Goal: Navigation & Orientation: Find specific page/section

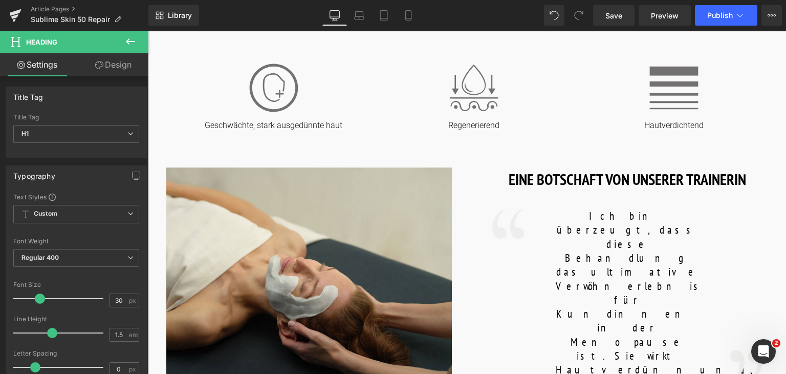
scroll to position [384, 0]
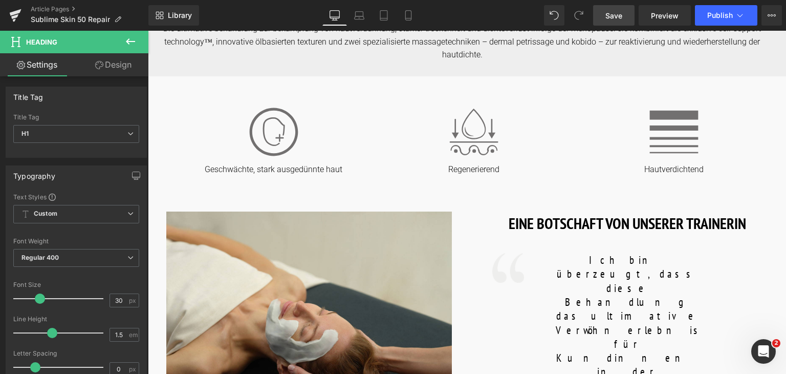
drag, startPoint x: 620, startPoint y: 18, endPoint x: 440, endPoint y: 55, distance: 183.9
click at [620, 18] on span "Save" at bounding box center [613, 15] width 17 height 11
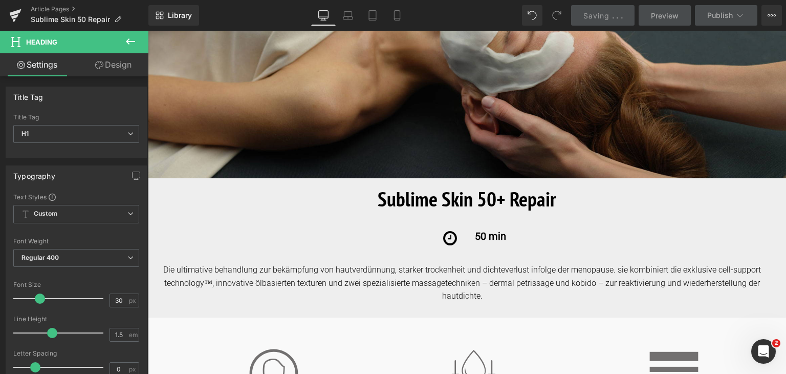
scroll to position [140, 0]
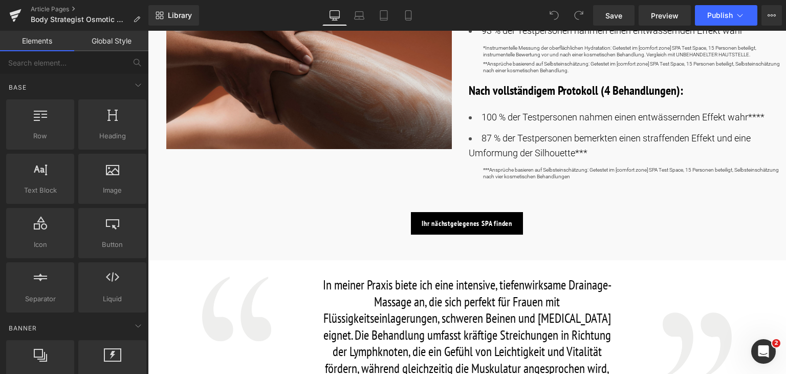
scroll to position [722, 0]
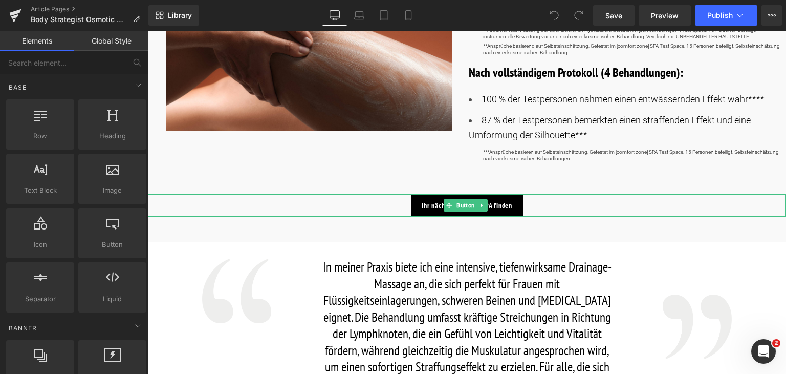
click at [543, 199] on div "Ihr nächstgelegenes SPA finden" at bounding box center [467, 205] width 638 height 23
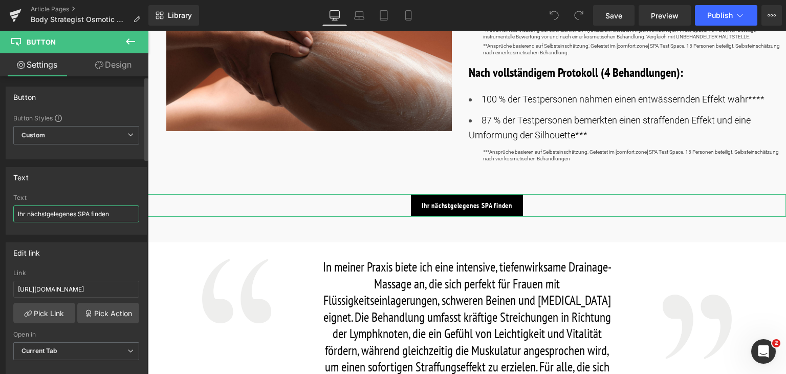
click at [105, 215] on input "Ihr nächstgelegenes SPA finden" at bounding box center [76, 213] width 126 height 17
paste input "text"
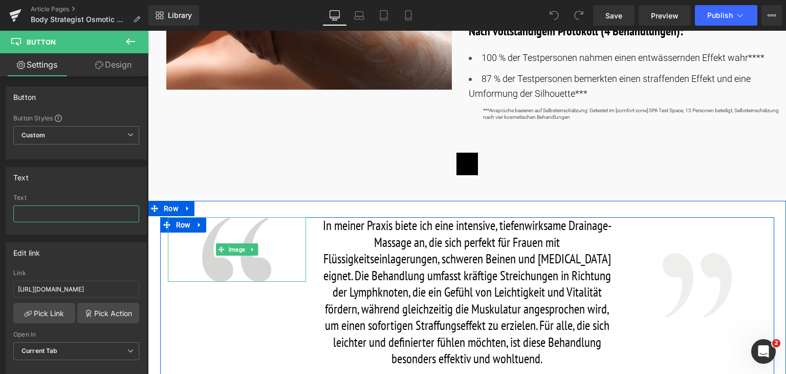
scroll to position [763, 0]
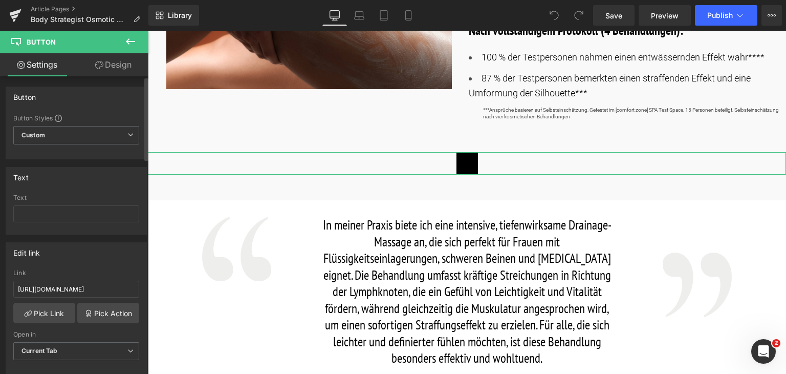
click at [101, 223] on div "Text" at bounding box center [76, 214] width 126 height 40
click at [101, 212] on input "text" at bounding box center [76, 213] width 126 height 17
click at [61, 205] on input "text" at bounding box center [76, 213] width 126 height 17
paste input "Finde ein SPA in deiner Nähe"
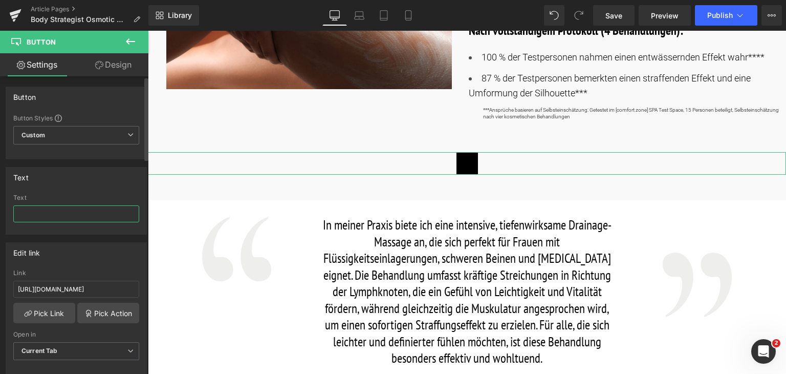
type input "Finde ein SPA in deiner Nähe"
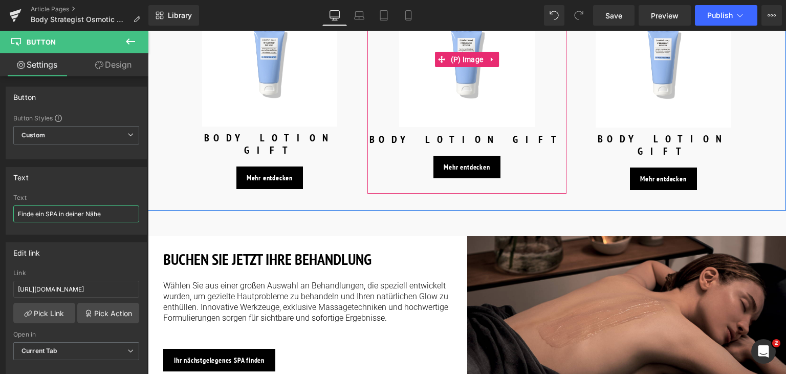
scroll to position [1501, 0]
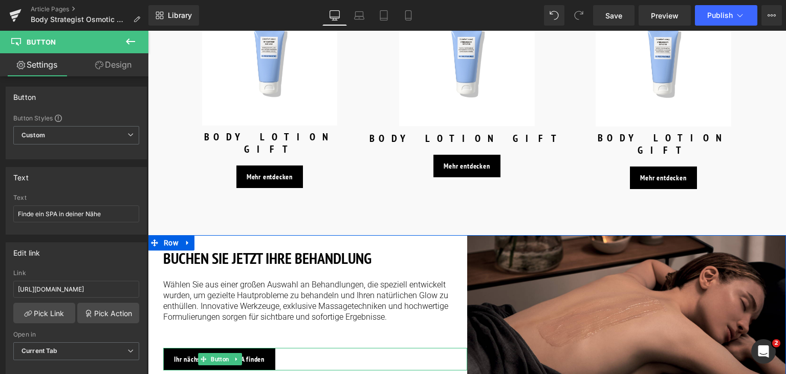
click at [283, 347] on div "Ihr nächstgelegenes SPA finden" at bounding box center [315, 358] width 304 height 23
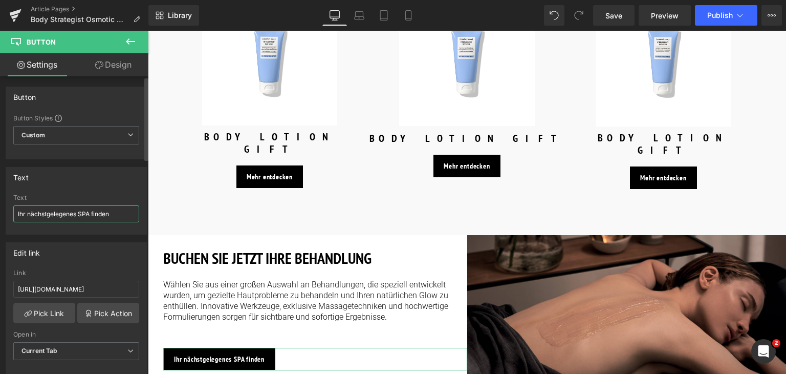
click at [82, 208] on input "Ihr nächstgelegenes SPA finden" at bounding box center [76, 213] width 126 height 17
paste input "Finde ein SPA in deiner Nähe"
type input "Finde ein SPA in deiner Nähe"
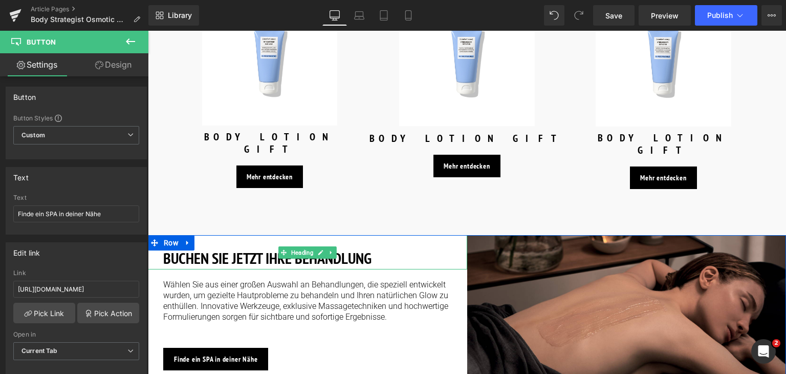
click at [375, 246] on h3 "BUCHEN SIE JETZT IHRE BEHANDLUNG" at bounding box center [307, 257] width 289 height 23
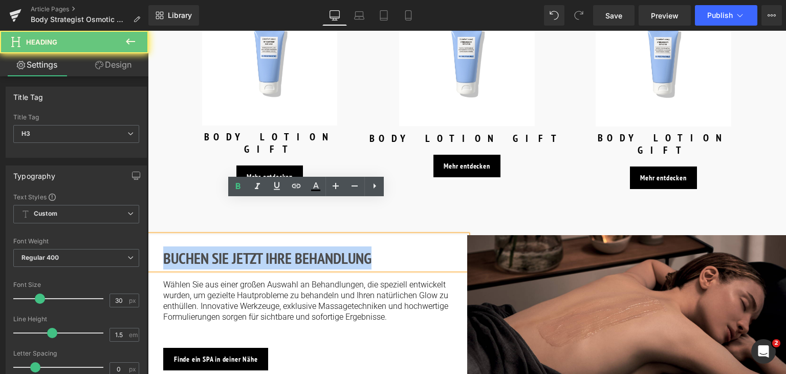
click at [375, 246] on h3 "BUCHEN SIE JETZT IHRE BEHANDLUNG" at bounding box center [307, 257] width 289 height 23
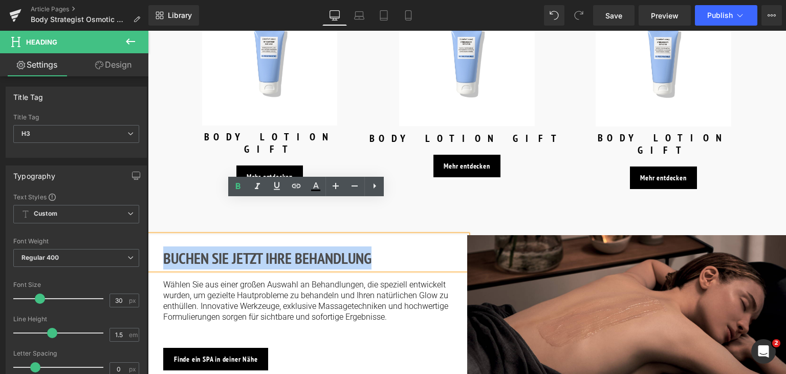
paste div
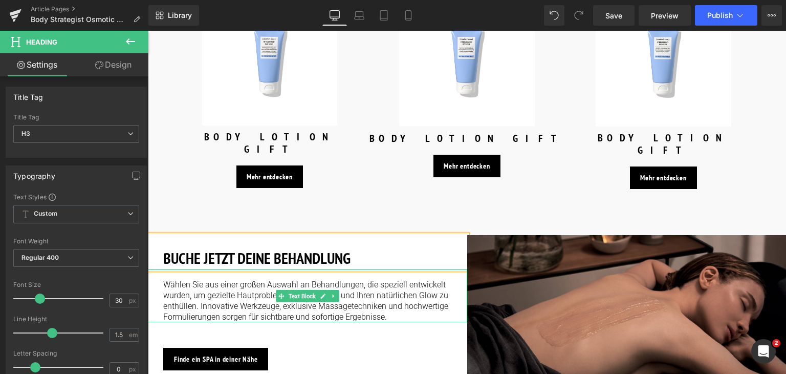
click at [391, 279] on p "Wählen Sie aus einer großen Auswahl an Behandlungen, die speziell entwickelt wu…" at bounding box center [307, 300] width 289 height 42
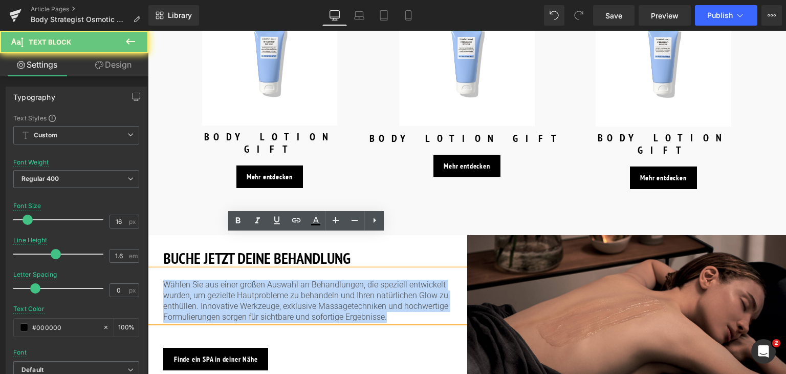
click at [391, 279] on p "Wählen Sie aus einer großen Auswahl an Behandlungen, die speziell entwickelt wu…" at bounding box center [307, 300] width 289 height 42
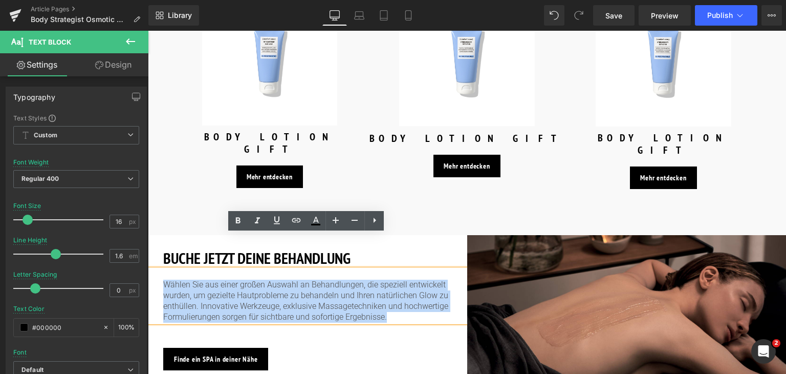
paste div
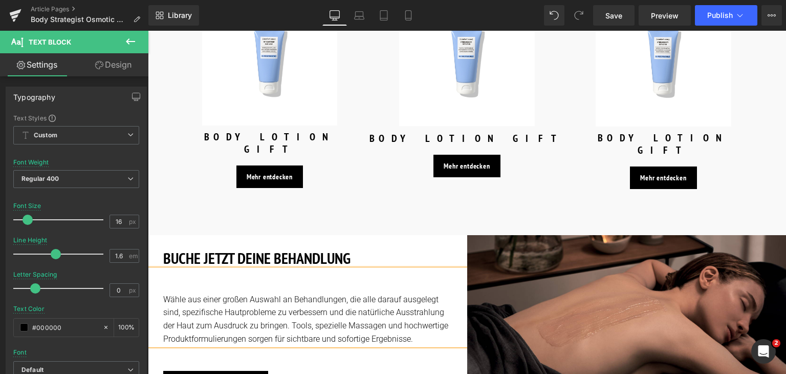
click at [161, 269] on div "Wähle aus einer großen Auswahl an Behandlungen, die alle darauf ausgelegt sind,…" at bounding box center [307, 307] width 319 height 76
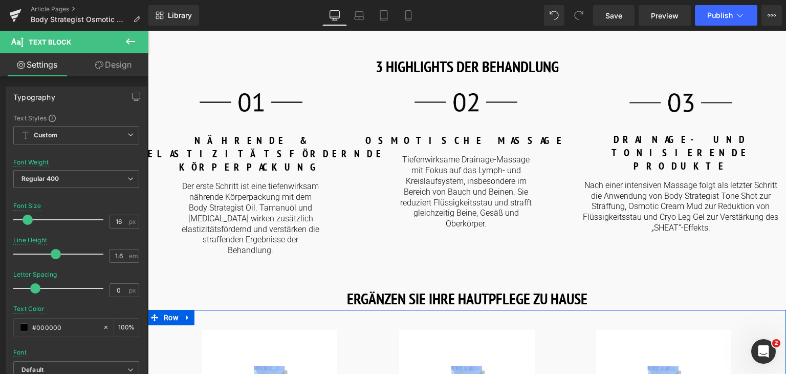
scroll to position [1156, 0]
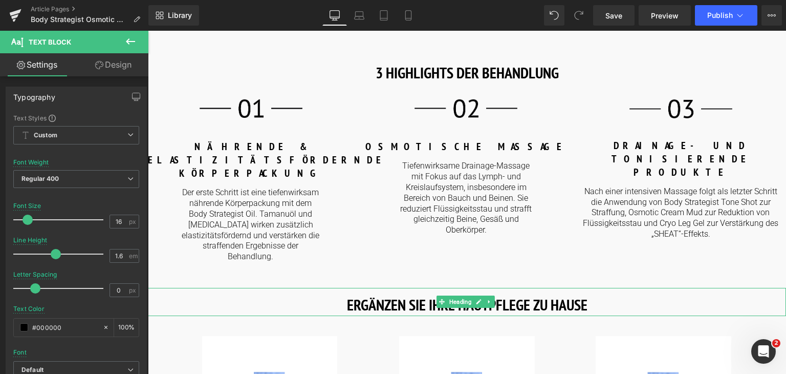
click at [557, 294] on b "ERGÄNZEN SIE IHRE HAUTPFLEGE ZU HAUSE" at bounding box center [467, 304] width 241 height 20
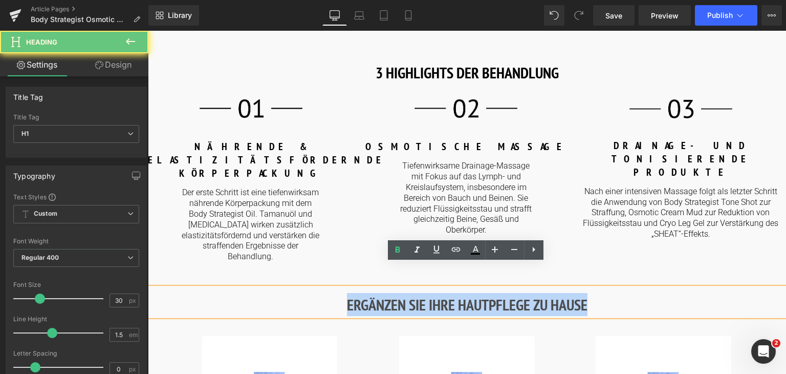
click at [557, 294] on b "ERGÄNZEN SIE IHRE HAUTPFLEGE ZU HAUSE" at bounding box center [467, 304] width 241 height 20
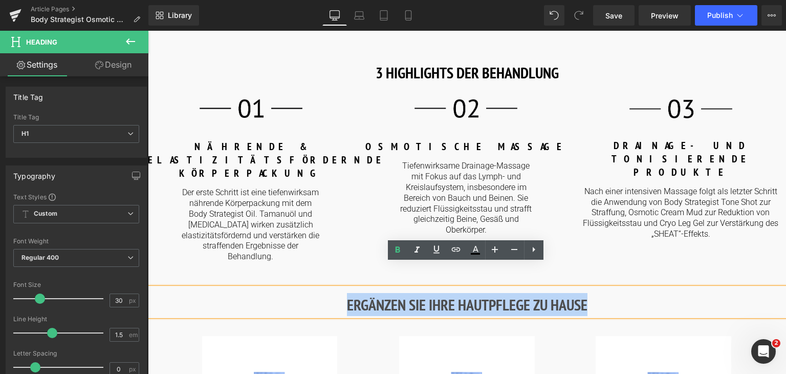
paste div
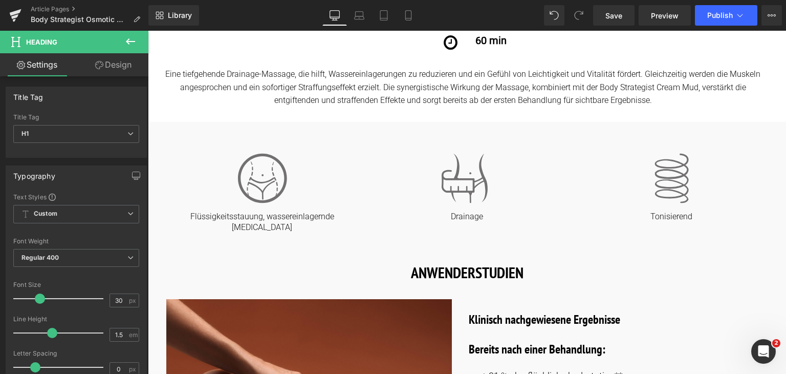
scroll to position [319, 0]
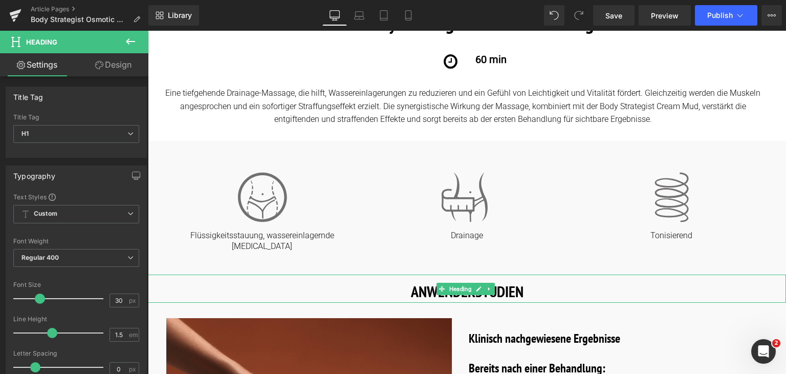
click at [539, 284] on h1 "ANWENDERSTUDIEN" at bounding box center [467, 290] width 638 height 23
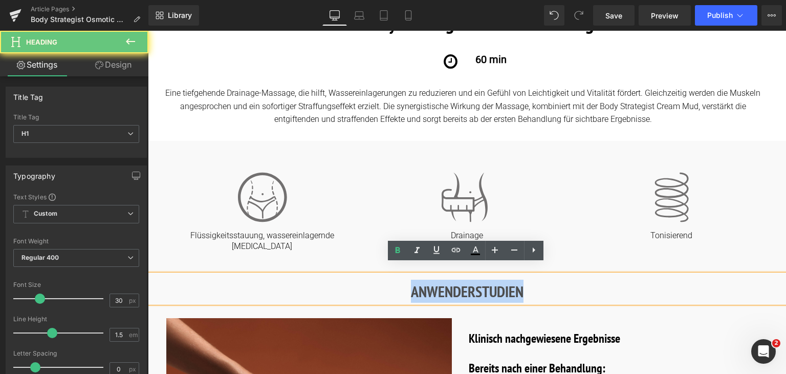
click at [539, 284] on h1 "ANWENDERSTUDIEN" at bounding box center [467, 290] width 638 height 23
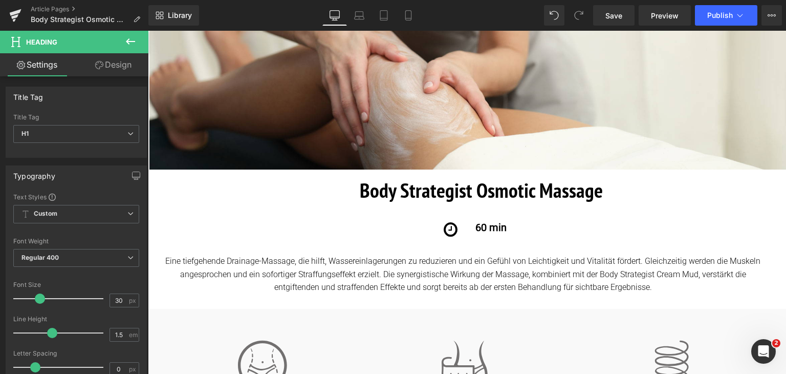
scroll to position [145, 0]
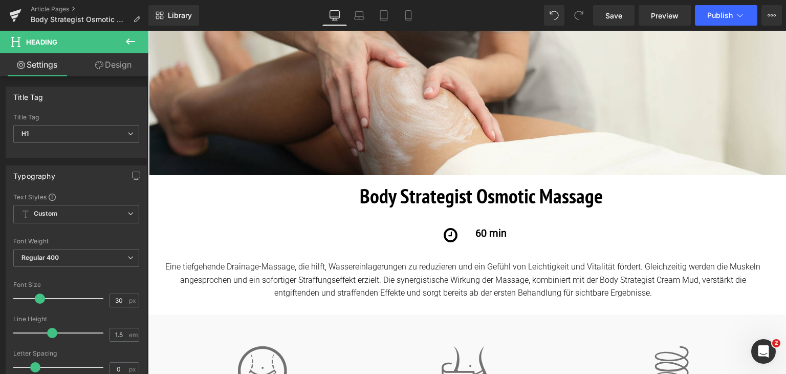
click at [556, 198] on b "Body Strategist Osmotic Massage" at bounding box center [481, 195] width 243 height 27
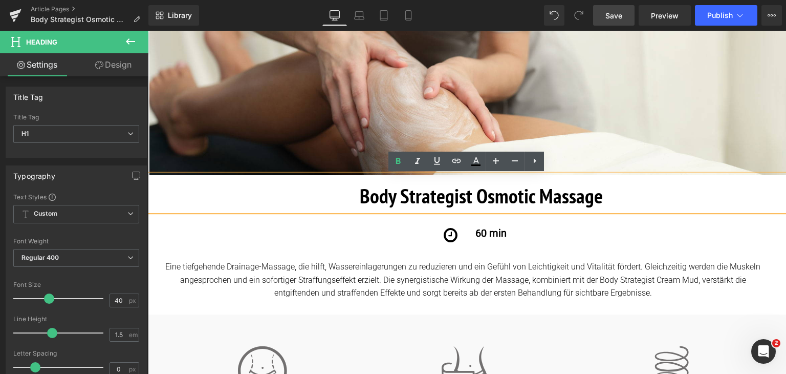
click at [612, 15] on span "Save" at bounding box center [613, 15] width 17 height 11
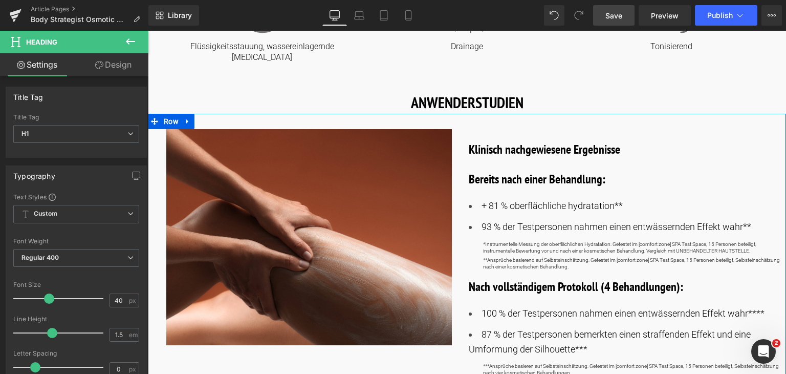
scroll to position [509, 0]
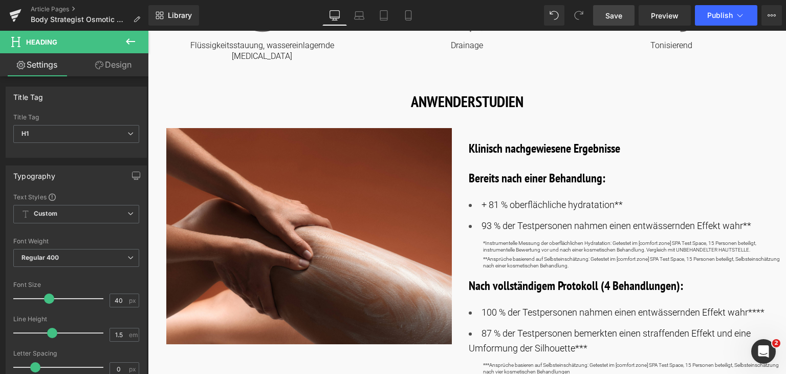
click at [612, 19] on span "Save" at bounding box center [613, 15] width 17 height 11
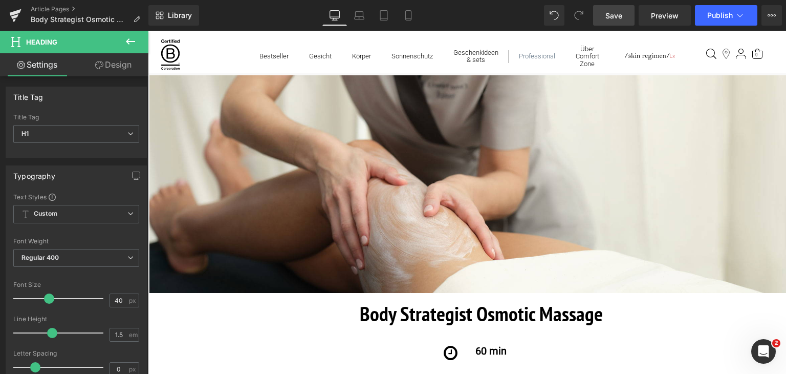
scroll to position [0, 0]
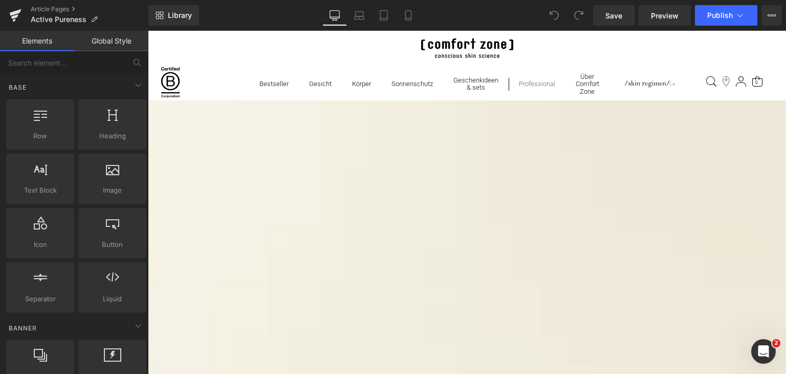
scroll to position [751, 0]
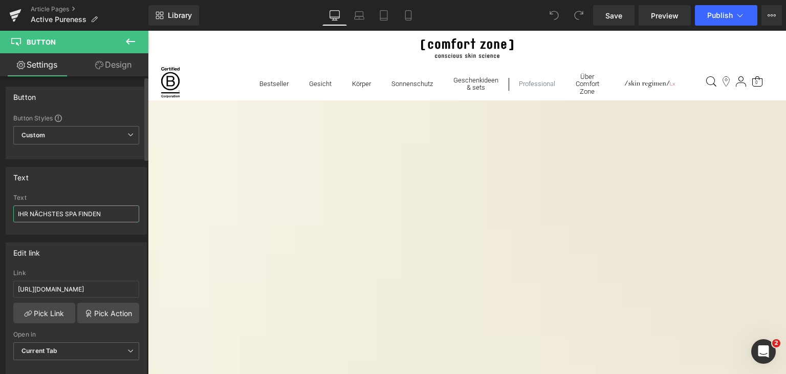
click at [112, 212] on input "IHR NÄCHSTES SPA FINDEN" at bounding box center [76, 213] width 126 height 17
click at [46, 211] on input "text" at bounding box center [76, 213] width 126 height 17
paste input "Finde ein SPA in deiner Nähe"
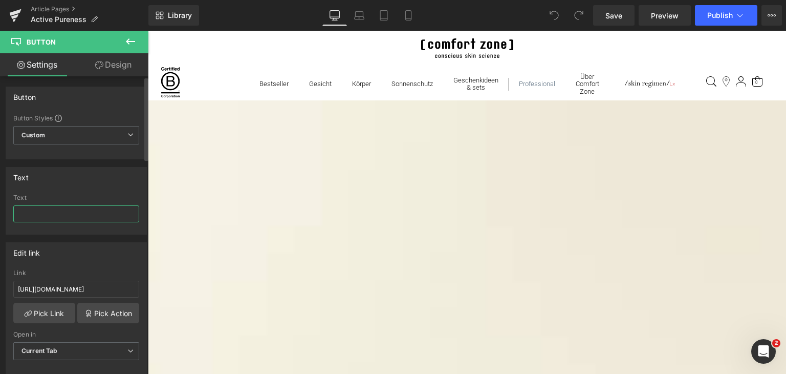
type input "Finde ein SPA in deiner Nähe"
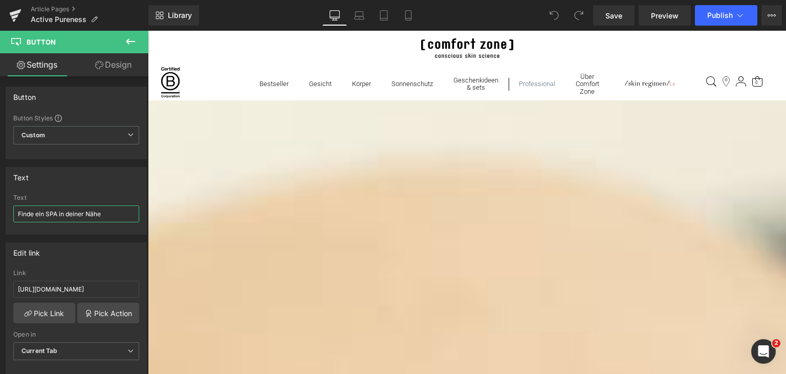
scroll to position [1357, 0]
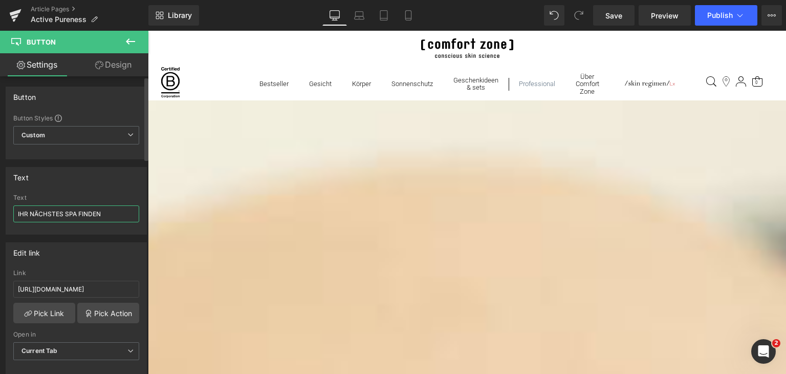
click at [92, 217] on input "IHR NÄCHSTES SPA FINDEN" at bounding box center [76, 213] width 126 height 17
paste input "Finde ein SPA in deiner Nähe"
type input "Finde ein SPA in deiner Nähe"
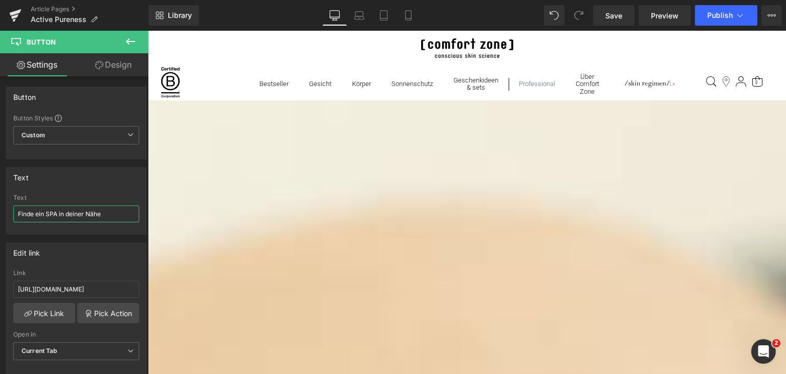
scroll to position [1314, 0]
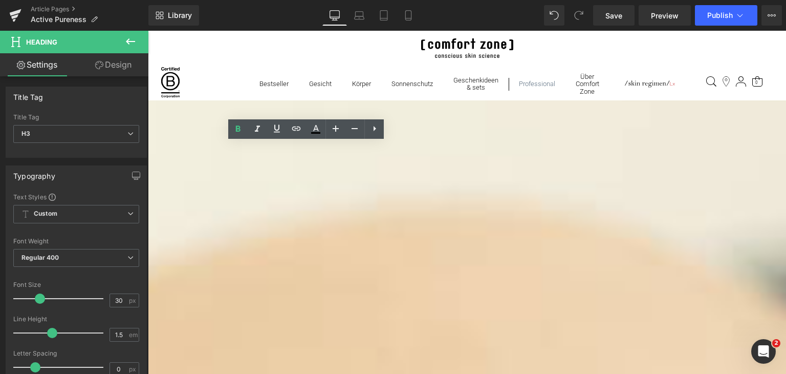
paste div
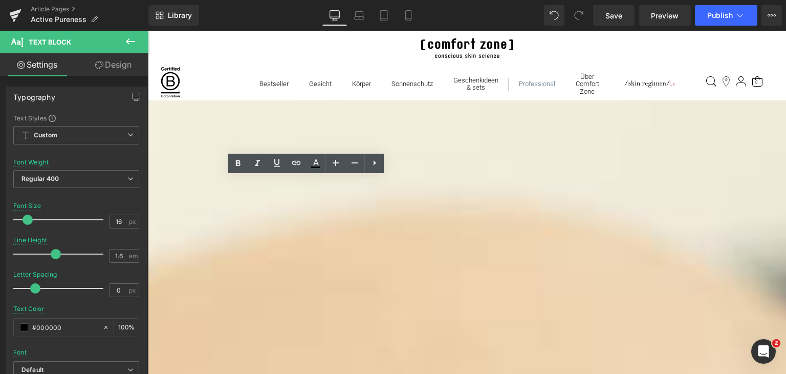
paste div
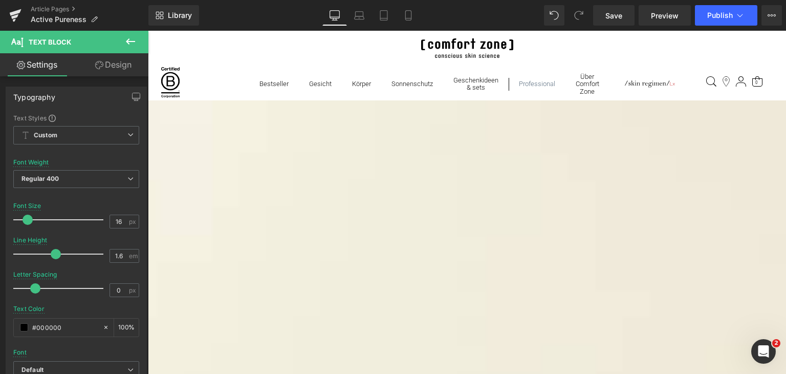
scroll to position [931, 0]
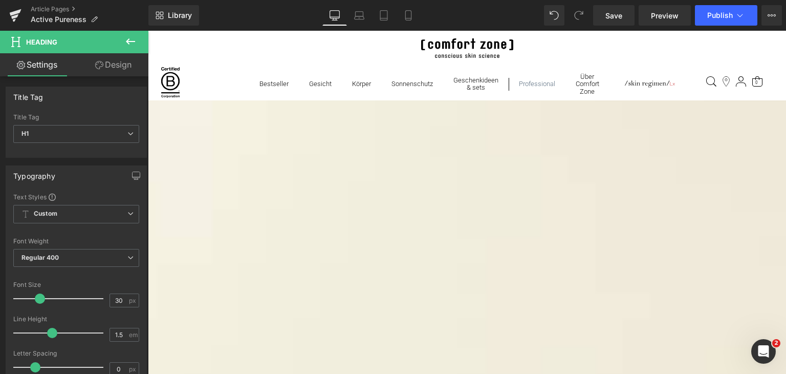
paste div
click at [616, 18] on span "Save" at bounding box center [613, 15] width 17 height 11
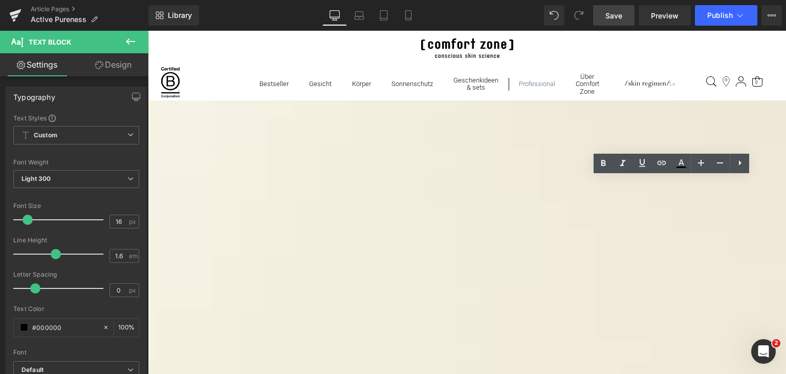
drag, startPoint x: 682, startPoint y: 236, endPoint x: 675, endPoint y: 236, distance: 6.7
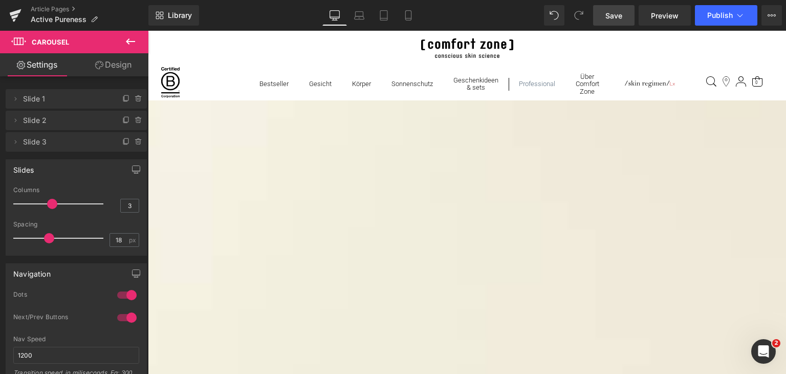
click at [626, 15] on link "Save" at bounding box center [613, 15] width 41 height 20
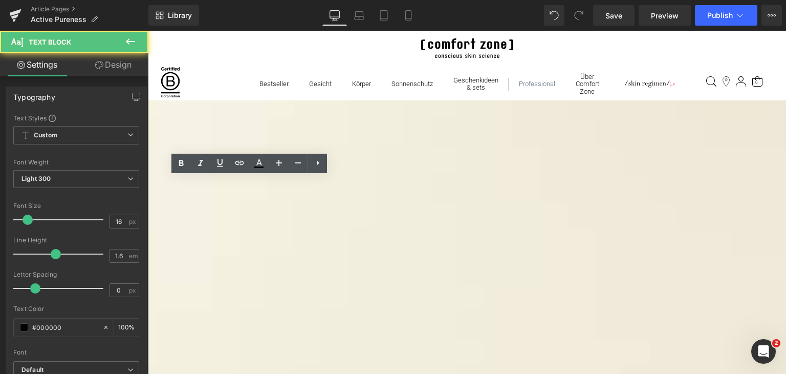
drag, startPoint x: 244, startPoint y: 184, endPoint x: 184, endPoint y: 186, distance: 59.4
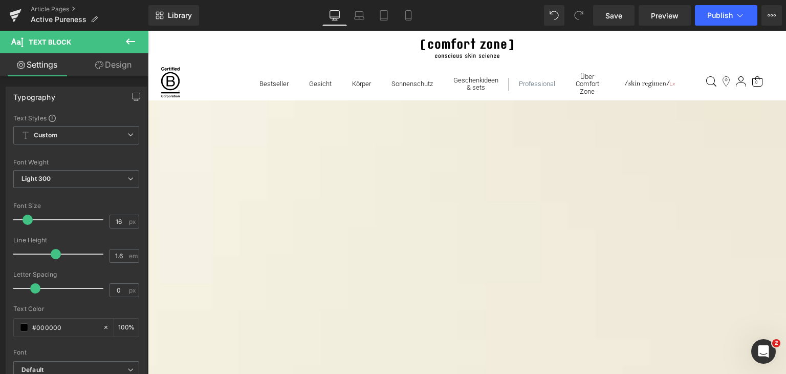
click at [619, 22] on link "Save" at bounding box center [613, 15] width 41 height 20
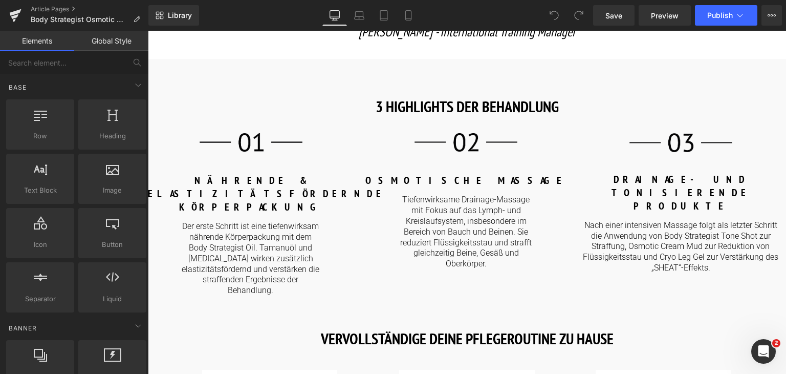
scroll to position [1124, 0]
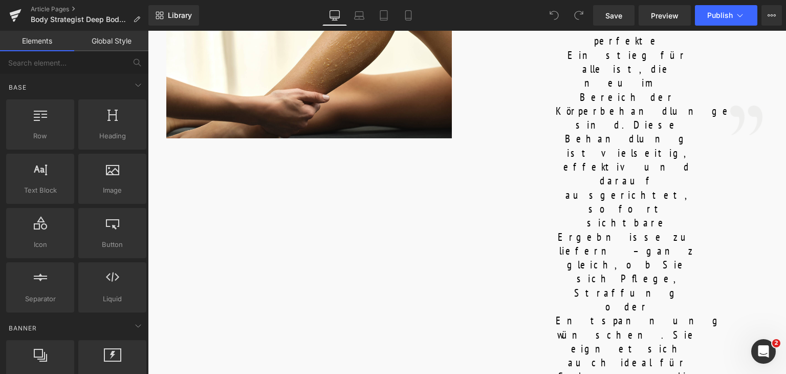
scroll to position [678, 0]
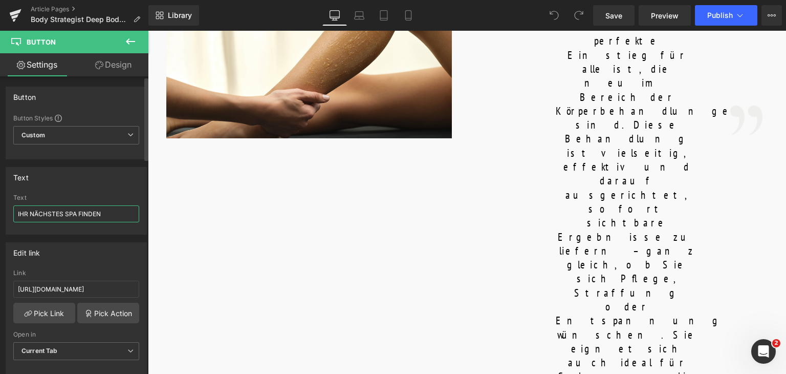
click at [100, 213] on input "IHR NÄCHSTES SPA FINDEN" at bounding box center [76, 213] width 126 height 17
click at [49, 213] on input "text" at bounding box center [76, 213] width 126 height 17
paste input "Finde ein SPA in deiner Nähe"
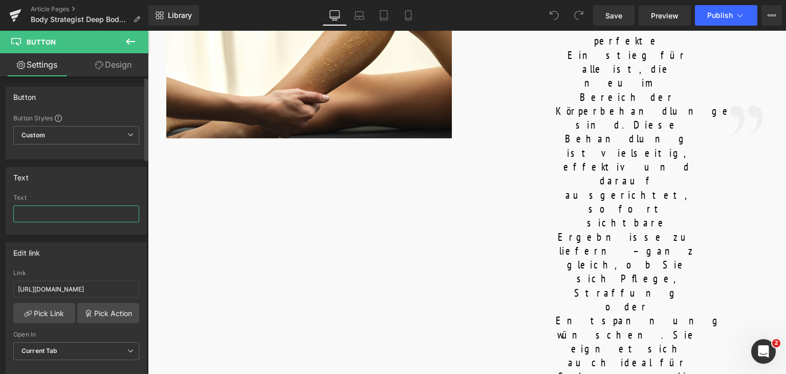
type input "Finde ein SPA in deiner Nähe"
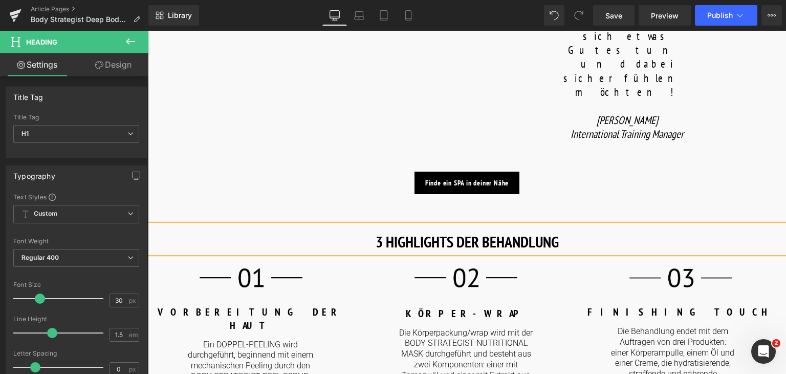
scroll to position [1041, 0]
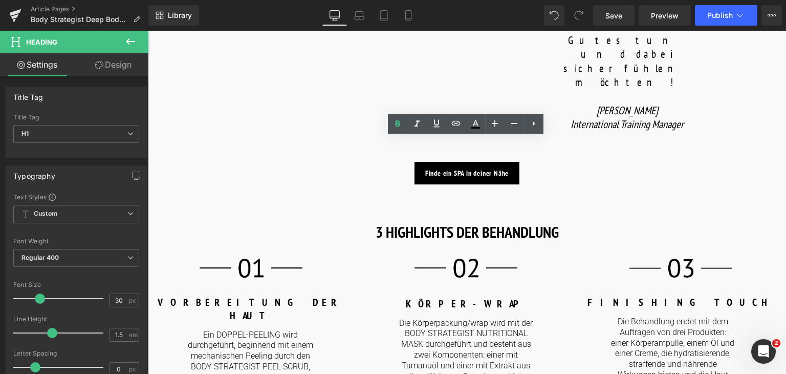
paste div
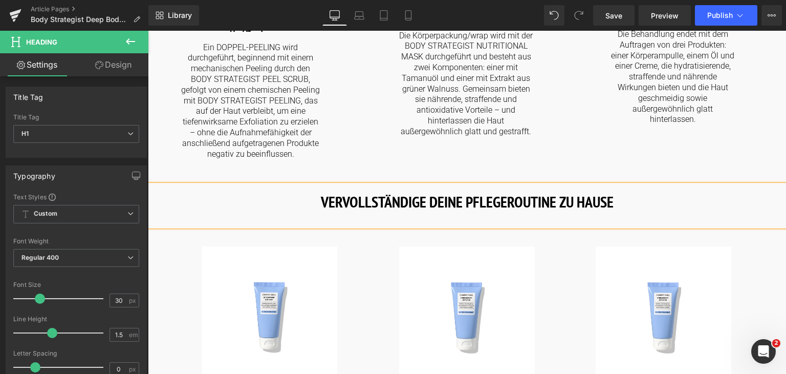
scroll to position [1336, 0]
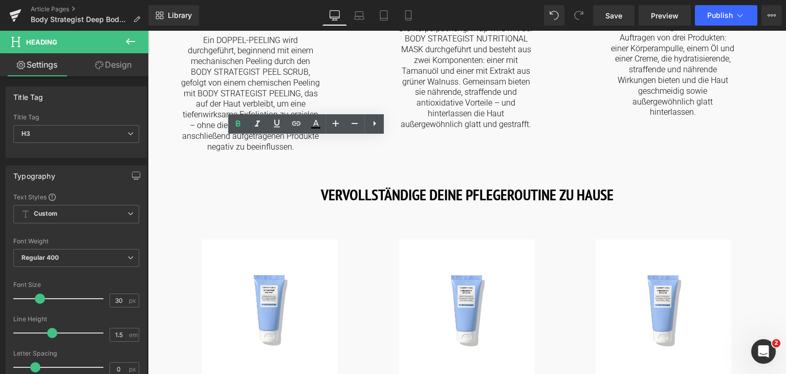
paste div
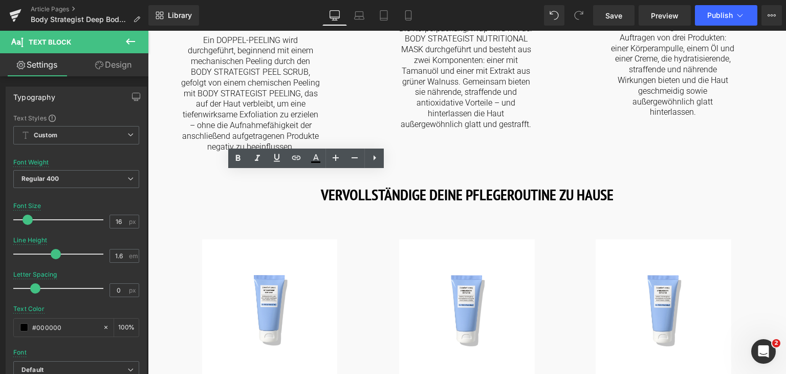
paste div
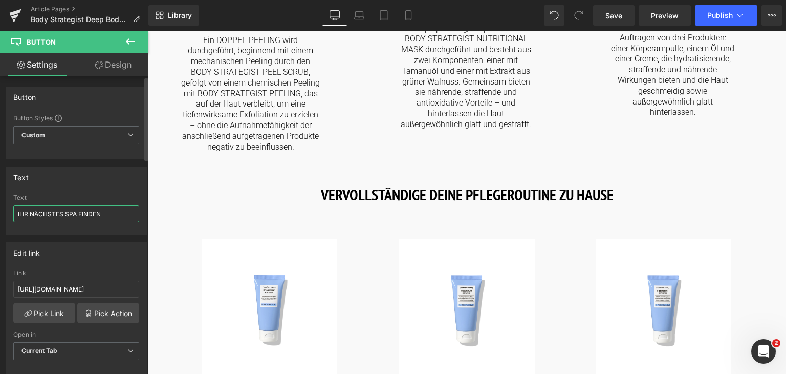
click at [101, 211] on input "IHR NÄCHSTES SPA FINDEN" at bounding box center [76, 213] width 126 height 17
paste input "Finde ein SPA in deiner Nähe"
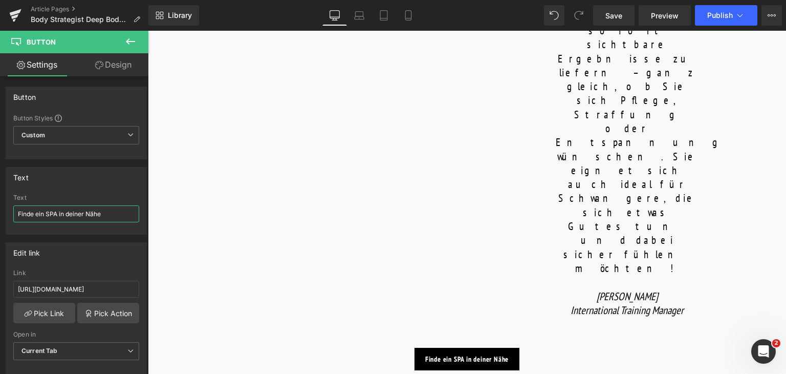
scroll to position [792, 0]
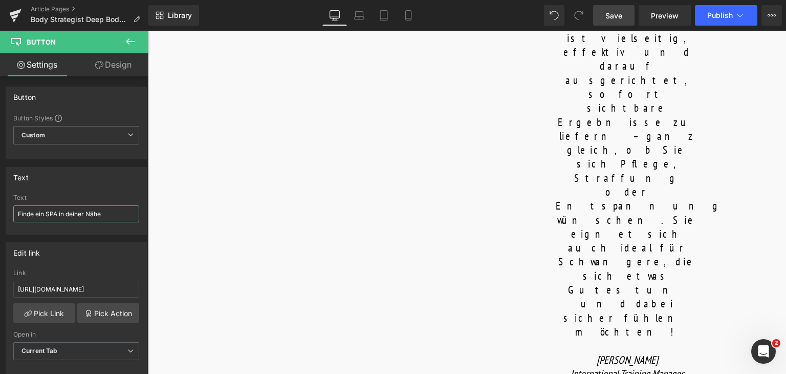
type input "Finde ein SPA in deiner Nähe"
click at [617, 9] on link "Save" at bounding box center [613, 15] width 41 height 20
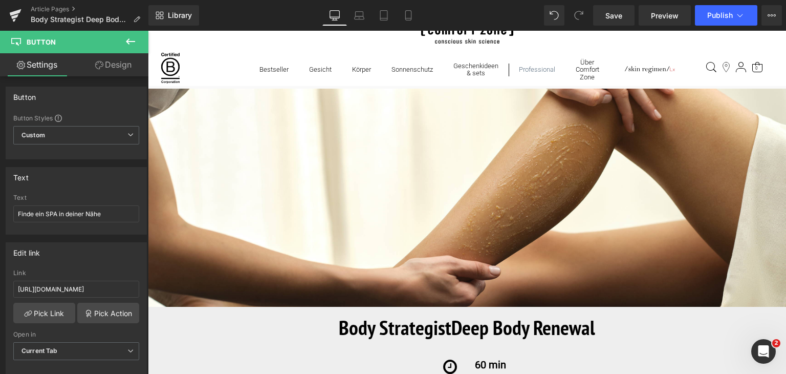
scroll to position [0, 0]
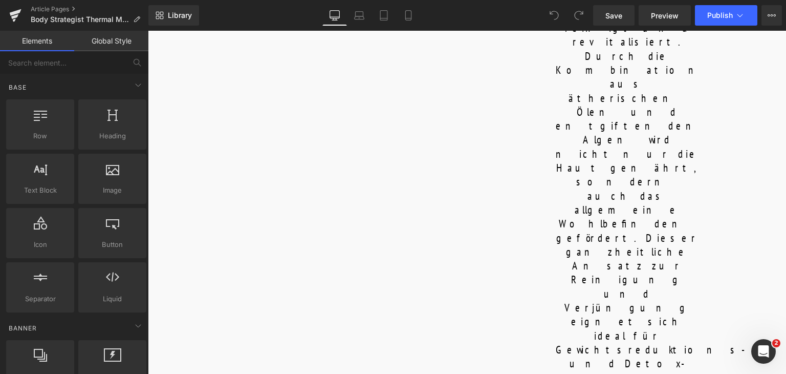
scroll to position [847, 0]
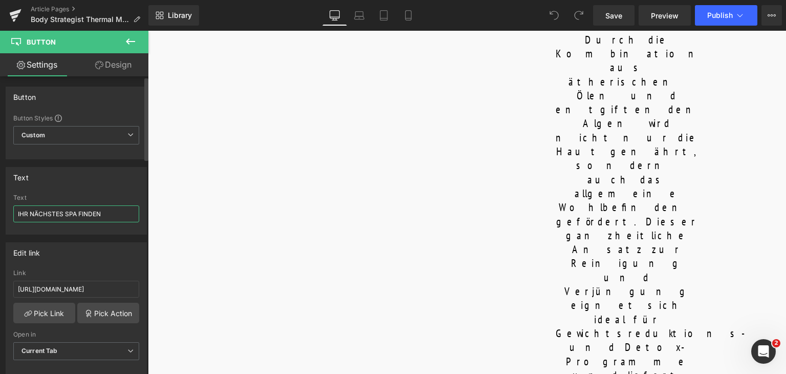
click at [89, 208] on input "IHR NÄCHSTES SPA FINDEN" at bounding box center [76, 213] width 126 height 17
paste input "Finde ein SPA in deiner Nähe"
type input "Finde ein SPA in deiner Nähe"
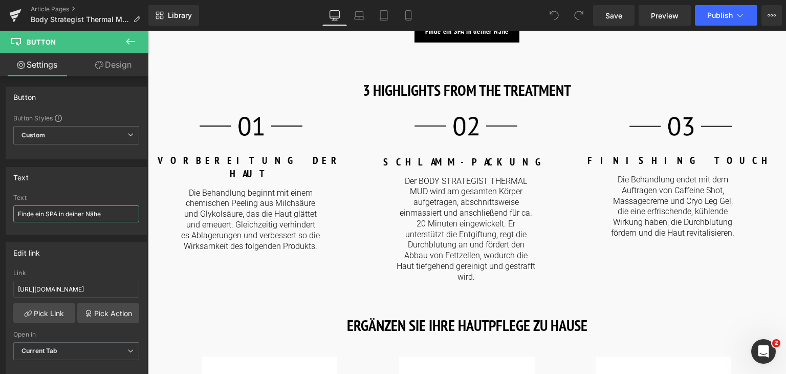
scroll to position [1483, 0]
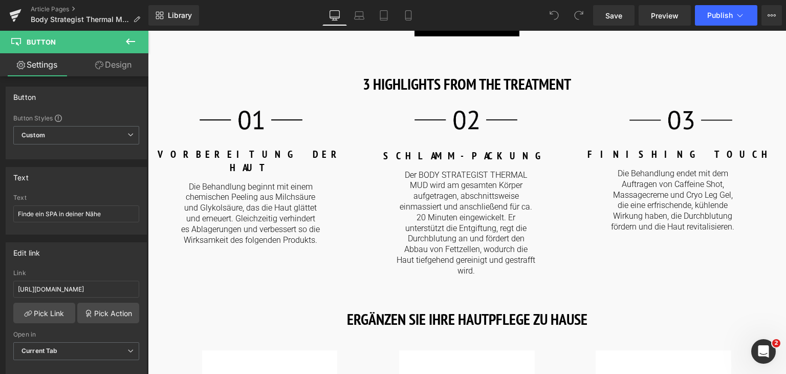
click at [117, 215] on input "IHR NÄCHSTES SPA FINDEN" at bounding box center [76, 213] width 126 height 17
paste input "Finde ein SPA in deiner Nähe"
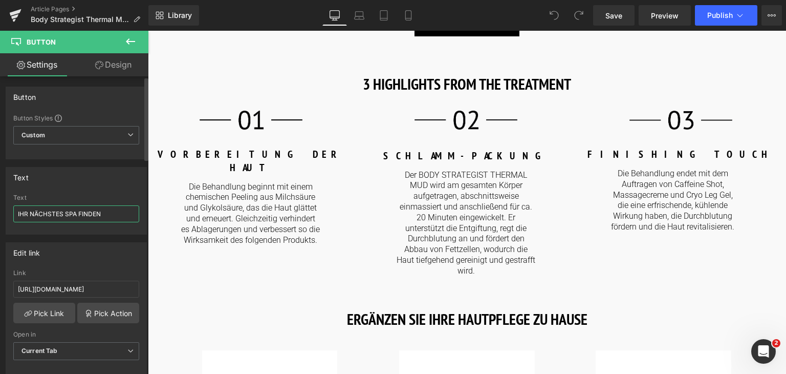
type input "Finde ein SPA in deiner Nähe"
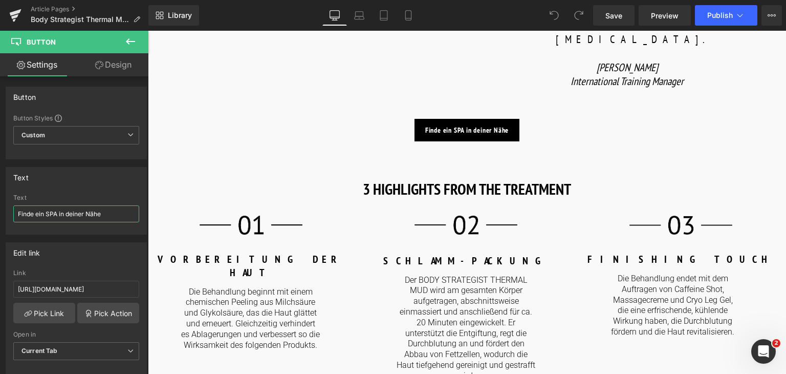
scroll to position [1376, 0]
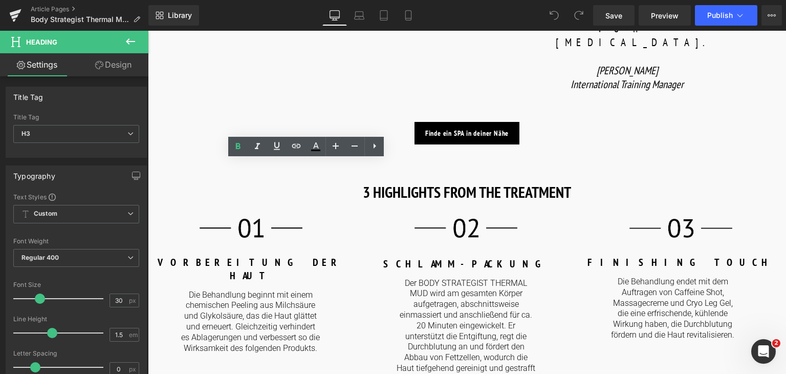
paste div
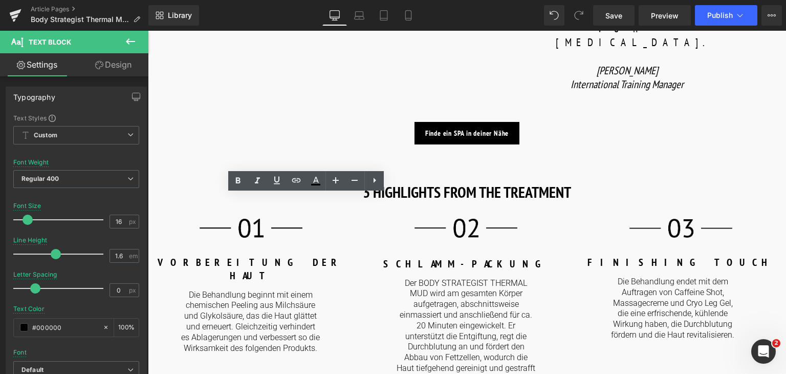
paste div
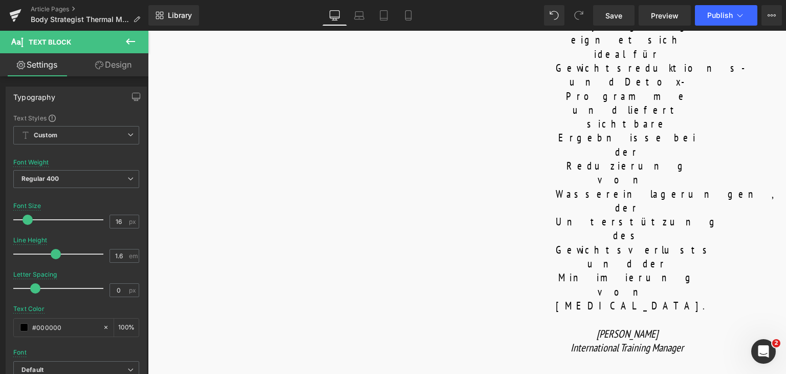
scroll to position [1056, 0]
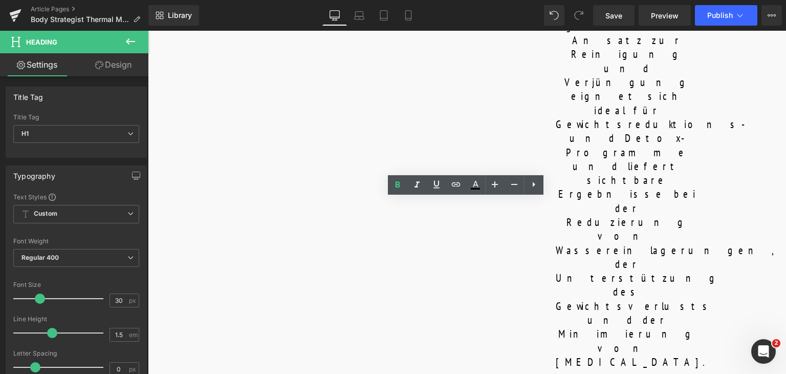
paste div
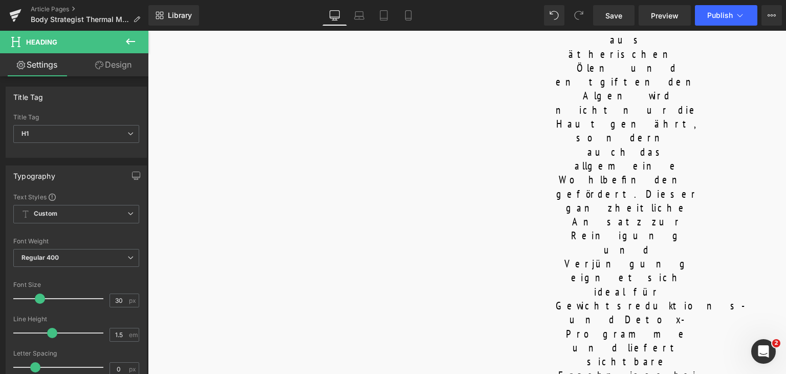
scroll to position [866, 0]
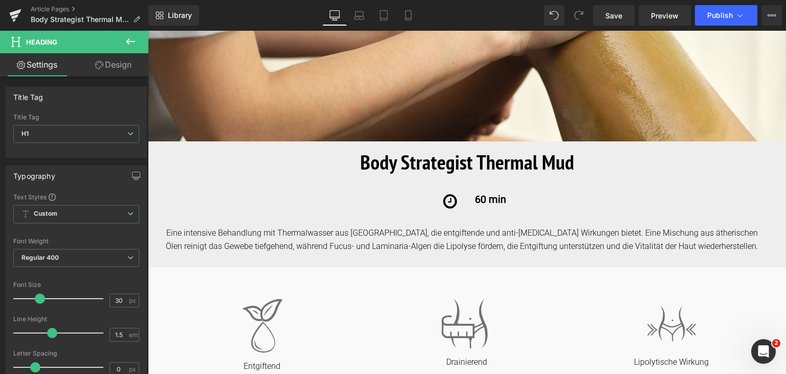
scroll to position [179, 0]
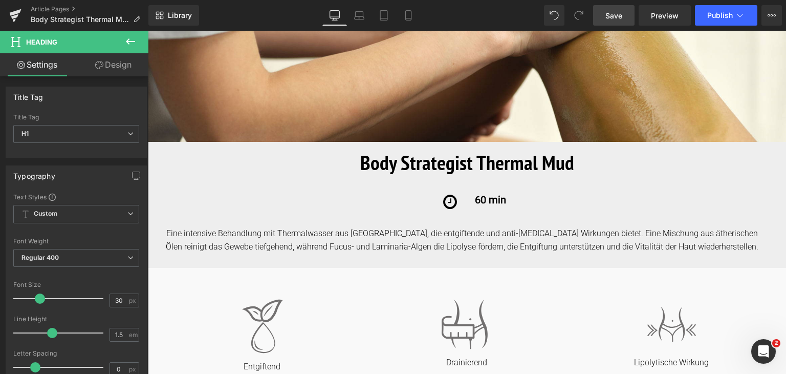
click at [618, 23] on link "Save" at bounding box center [613, 15] width 41 height 20
click at [620, 9] on link "Save" at bounding box center [613, 15] width 41 height 20
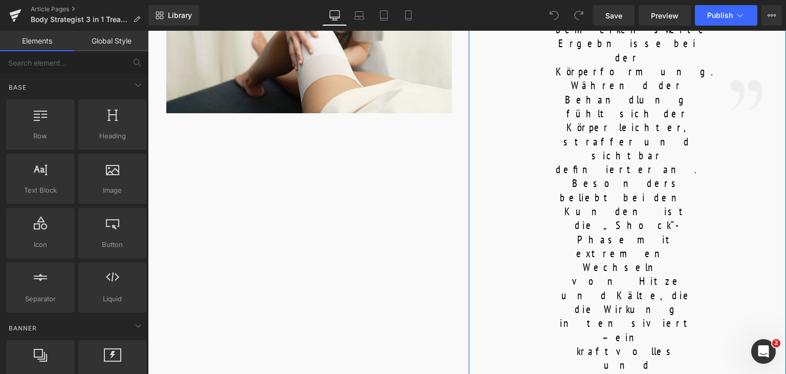
scroll to position [691, 0]
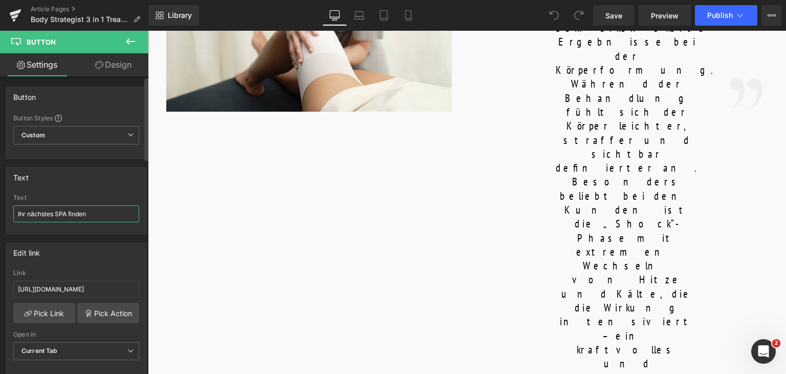
click at [80, 210] on input "Ihr nächstes SPA finden" at bounding box center [76, 213] width 126 height 17
paste input "Finde ein SPA in deiner Nähe"
type input "Finde ein SPA in deiner Nähe"
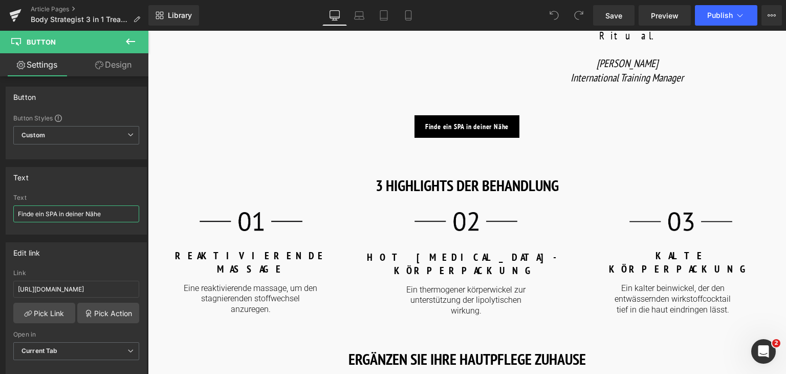
scroll to position [1142, 0]
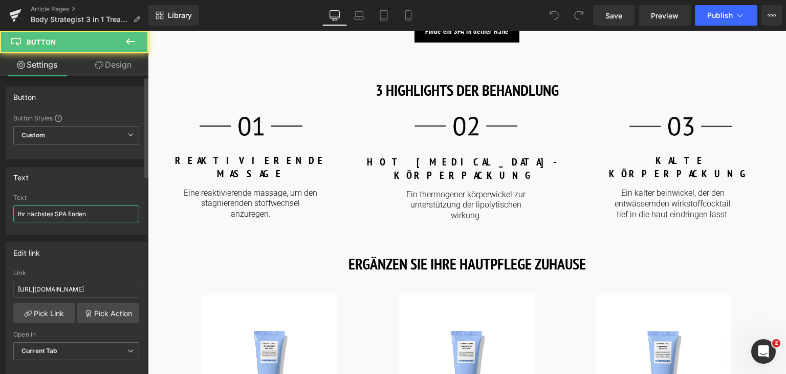
drag, startPoint x: 97, startPoint y: 207, endPoint x: 112, endPoint y: 303, distance: 97.3
click at [97, 207] on input "Ihr nächstes SPA finden" at bounding box center [76, 213] width 126 height 17
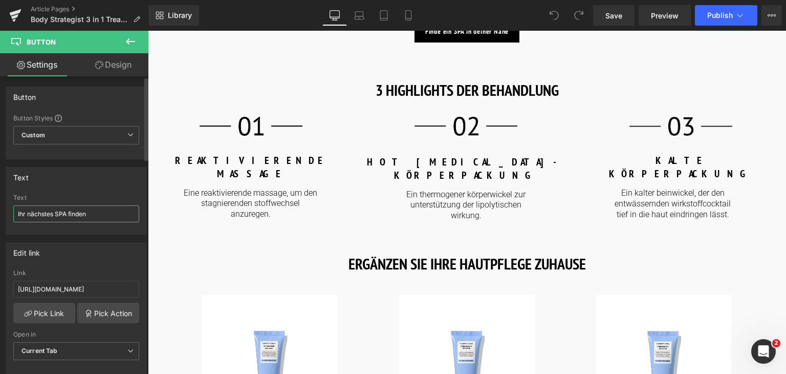
click at [97, 207] on input "Ihr nächstes SPA finden" at bounding box center [76, 213] width 126 height 17
paste input "Finde ein SPA in deiner Nähe"
type input "Finde ein SPA in deiner Nähe"
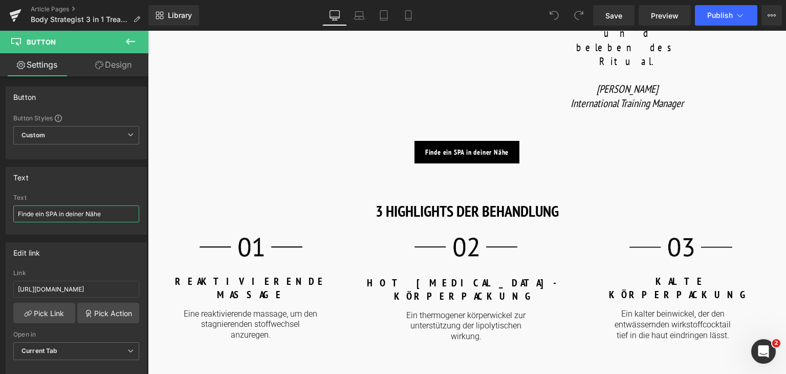
scroll to position [945, 0]
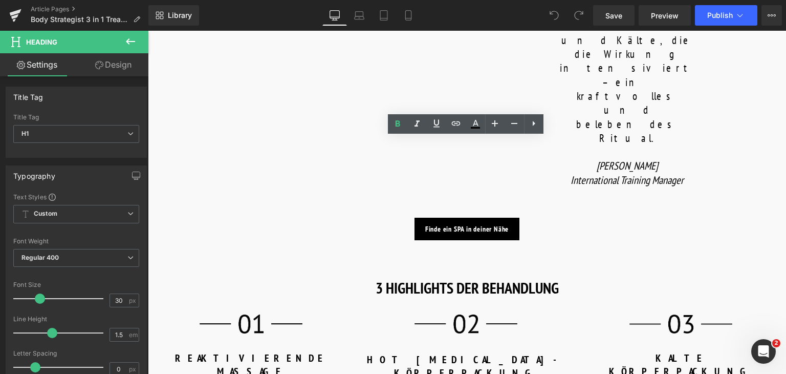
paste div
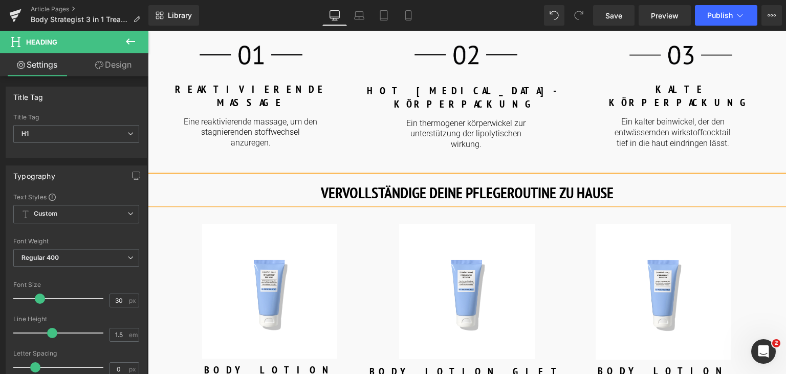
scroll to position [1215, 0]
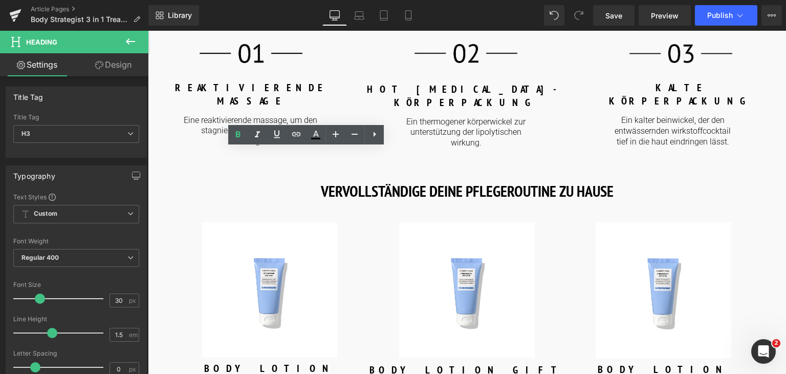
paste div
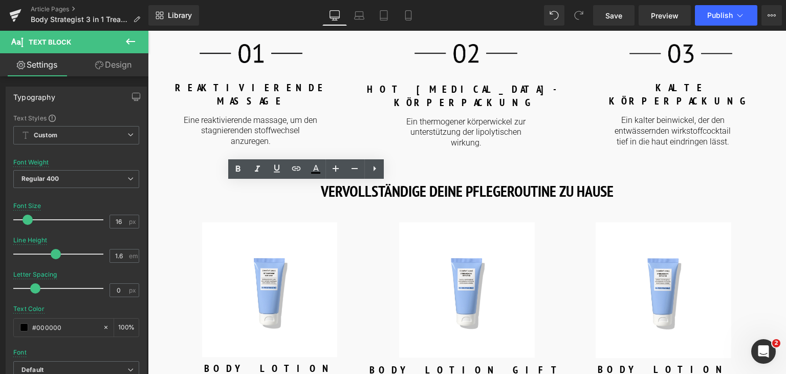
paste div
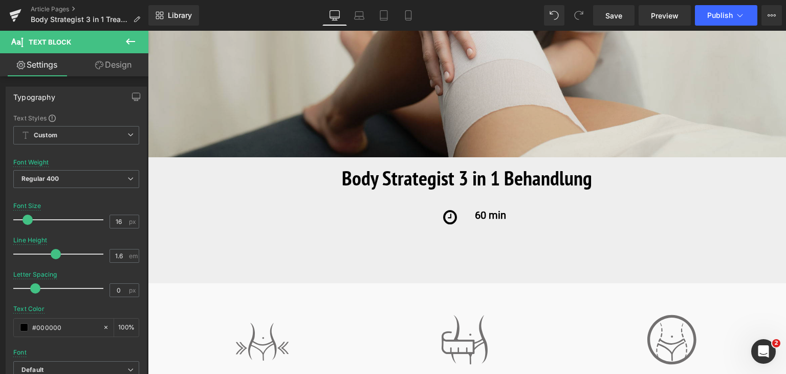
scroll to position [163, 0]
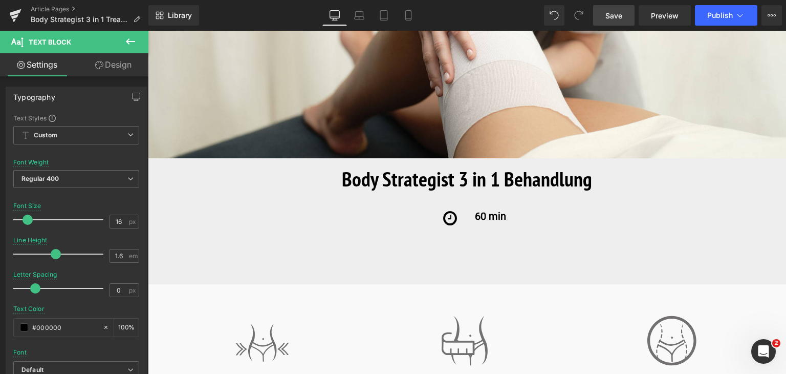
click at [616, 18] on span "Save" at bounding box center [613, 15] width 17 height 11
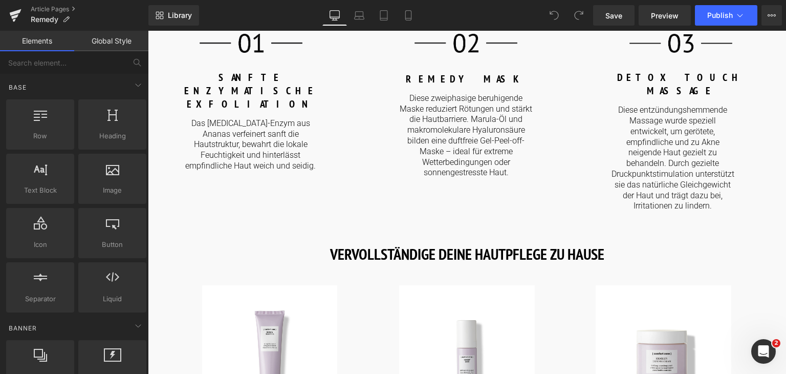
scroll to position [1194, 0]
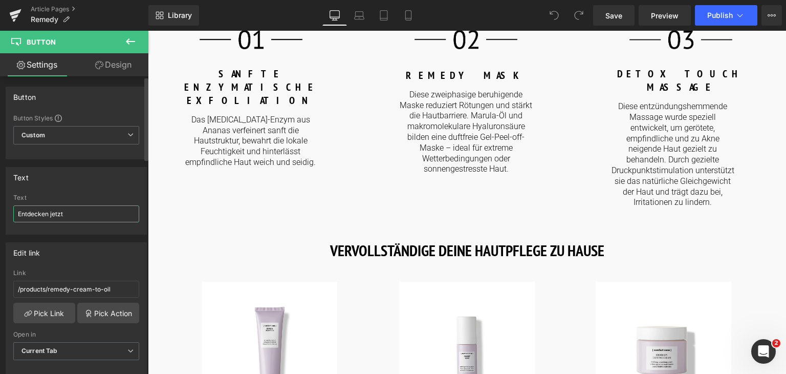
click at [81, 216] on input "Entdecken jetzt" at bounding box center [76, 213] width 126 height 17
type input "Mehr entdecken"
click at [81, 216] on input "Mehr entdecken" at bounding box center [76, 213] width 126 height 17
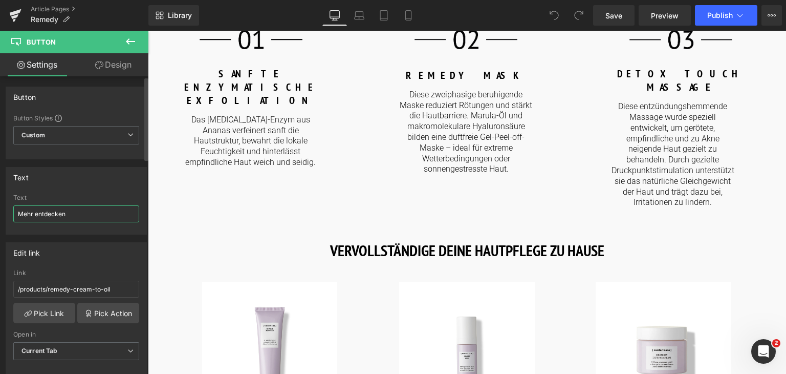
click at [81, 216] on input "Mehr entdecken" at bounding box center [76, 213] width 126 height 17
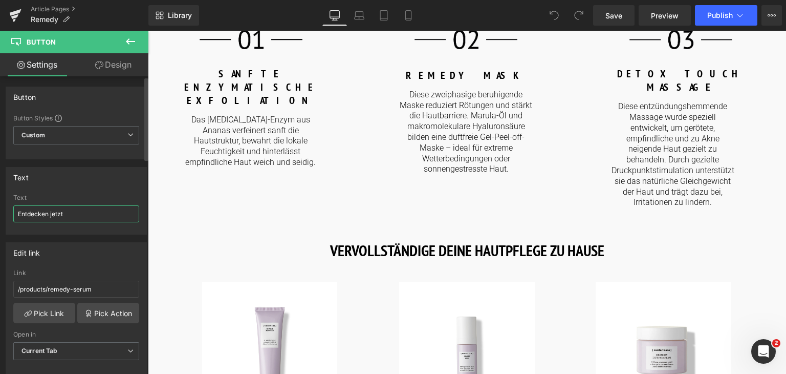
click at [63, 212] on input "Entdecken jetzt" at bounding box center [76, 213] width 126 height 17
paste input "Mehr entdecken"
type input "Mehr entdecken"
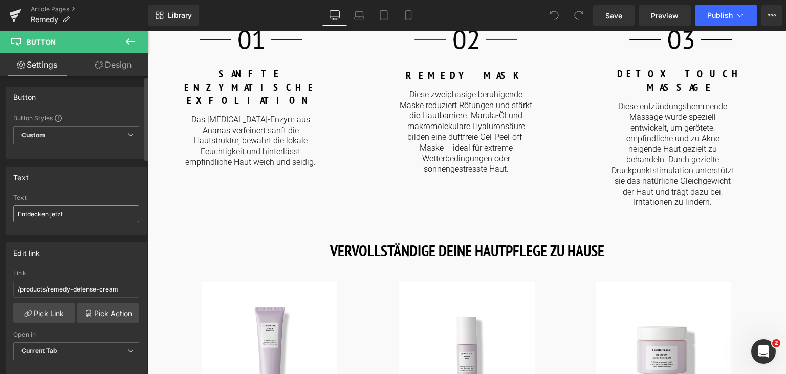
click at [75, 207] on input "Entdecken jetzt" at bounding box center [76, 213] width 126 height 17
paste input "Mehr entdecken"
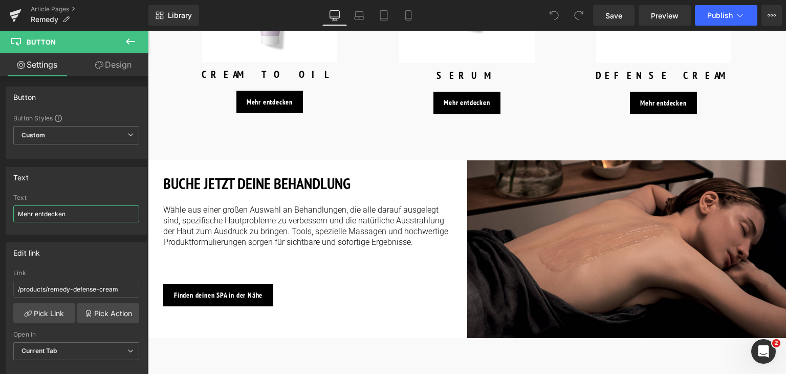
scroll to position [1549, 0]
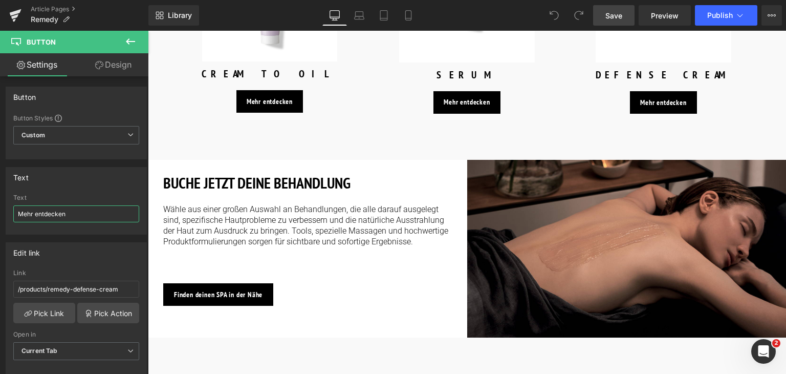
type input "Mehr entdecken"
click at [614, 22] on link "Save" at bounding box center [613, 15] width 41 height 20
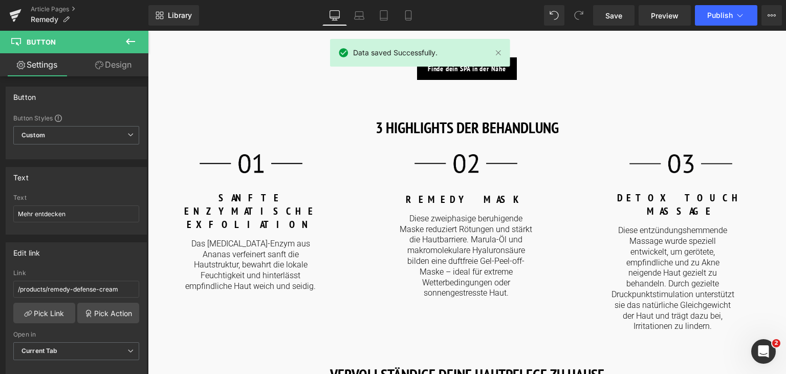
scroll to position [1070, 0]
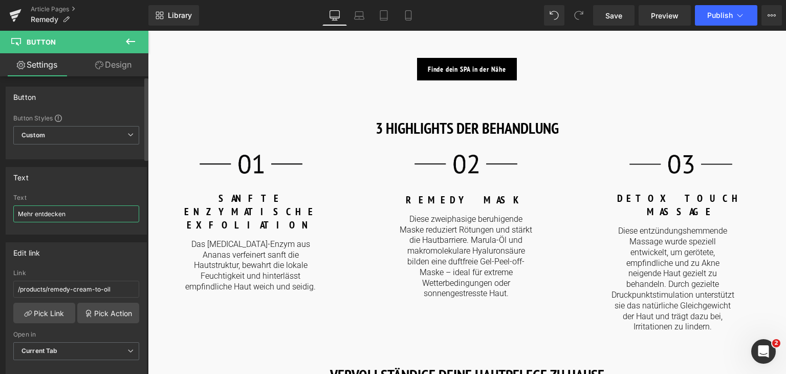
click at [25, 209] on input "Mehr entdecken" at bounding box center [76, 213] width 126 height 17
type input "Jetzt entdecken"
click at [37, 213] on input "Jetzt entdecken" at bounding box center [76, 213] width 126 height 17
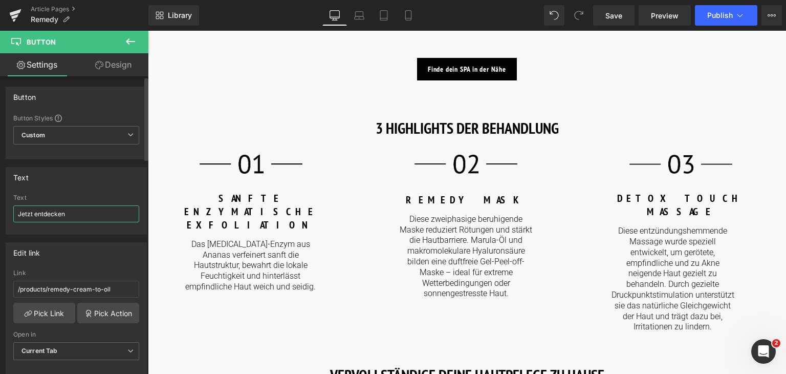
click at [37, 213] on input "Jetzt entdecken" at bounding box center [76, 213] width 126 height 17
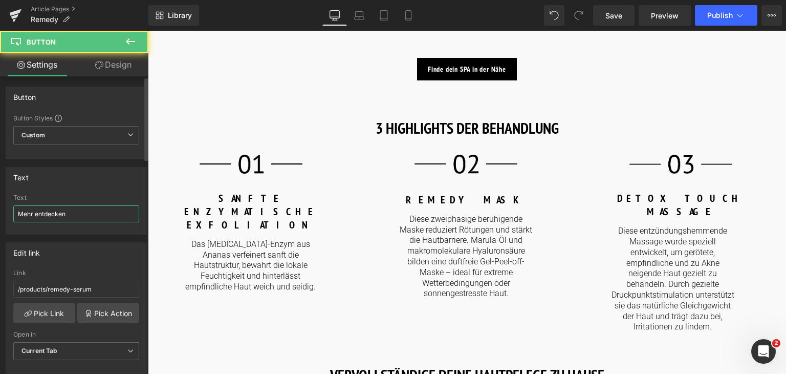
click at [72, 208] on input "Mehr entdecken" at bounding box center [76, 213] width 126 height 17
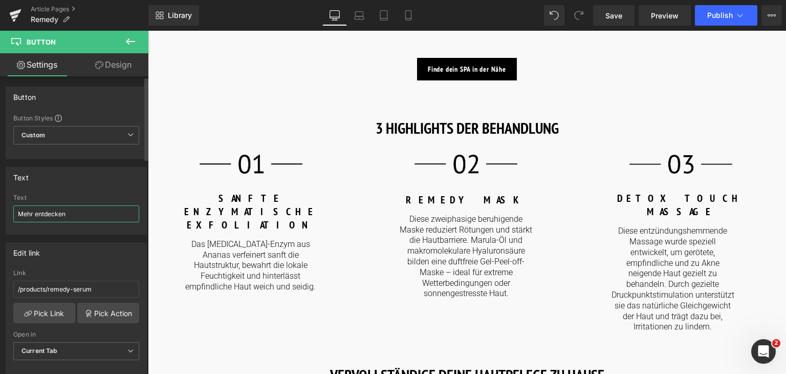
click at [72, 208] on input "Mehr entdecken" at bounding box center [76, 213] width 126 height 17
paste input "Jetzt"
type input "Jetzt entdecken"
click at [87, 213] on input "Mehr entdecken" at bounding box center [76, 213] width 126 height 17
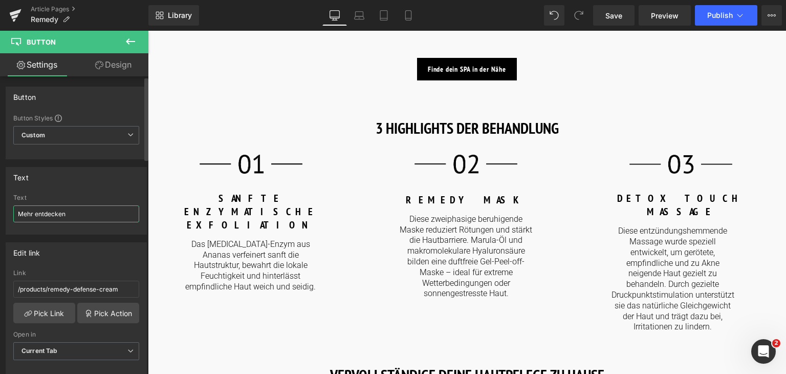
click at [87, 213] on input "Mehr entdecken" at bounding box center [76, 213] width 126 height 17
paste input "Jetzt"
type input "Jetzt entdecken"
click at [615, 12] on span "Save" at bounding box center [613, 15] width 17 height 11
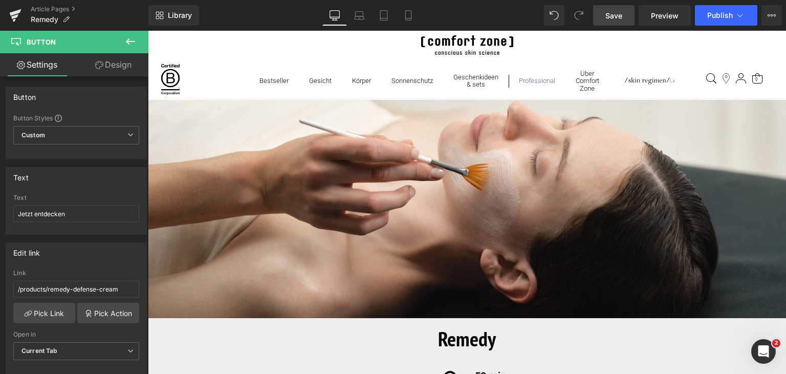
scroll to position [0, 0]
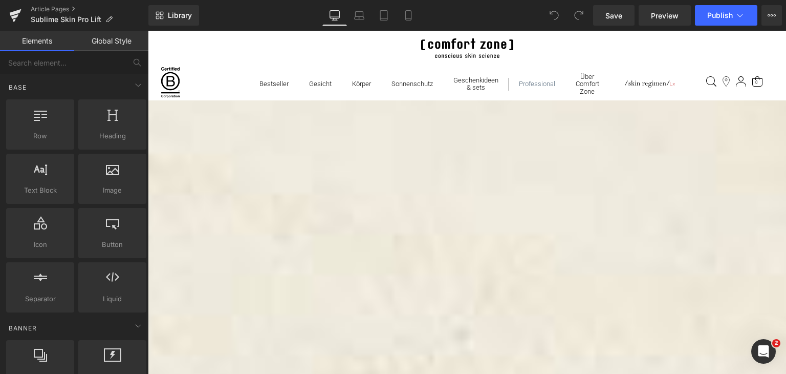
scroll to position [678, 0]
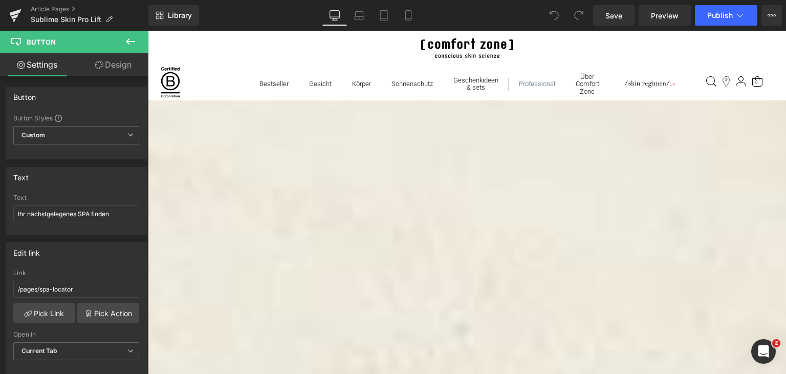
click at [55, 215] on input "Ihr nächstgelegenes SPA finden" at bounding box center [76, 213] width 126 height 17
paste input "Finde ein SPA in deiner Nähe"
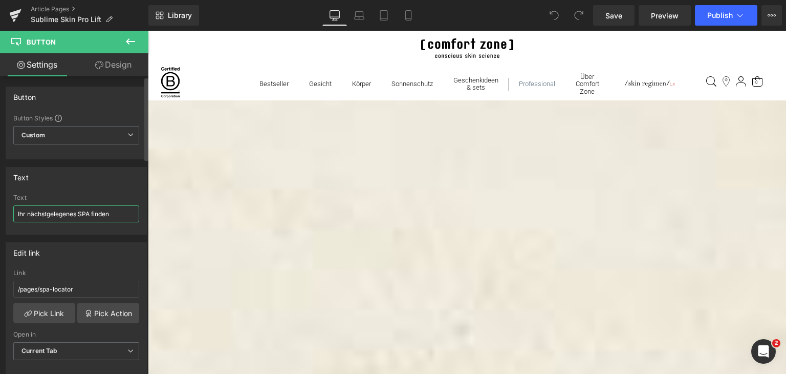
type input "Finde ein SPA in deiner Nähe"
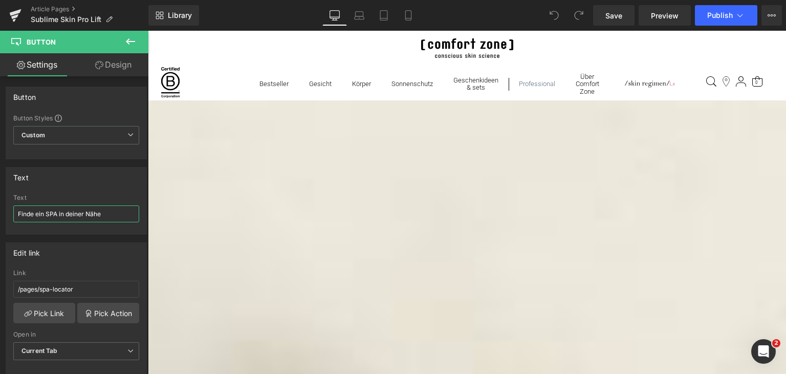
scroll to position [1414, 0]
click at [77, 214] on input "Ihr nächstgelegenes SPA finden" at bounding box center [76, 213] width 126 height 17
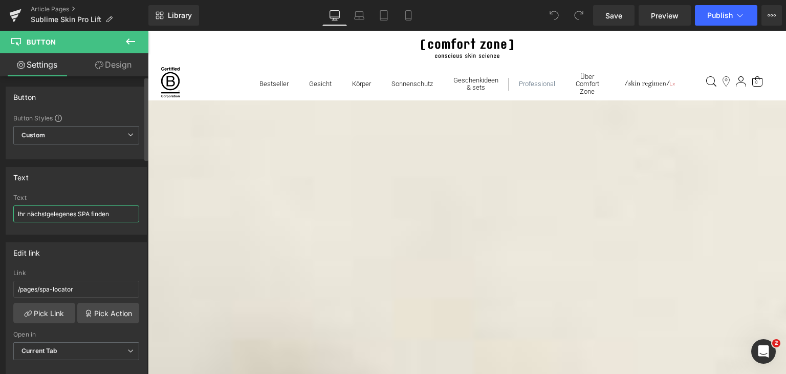
paste input "Finde ein SPA in deiner Nähe"
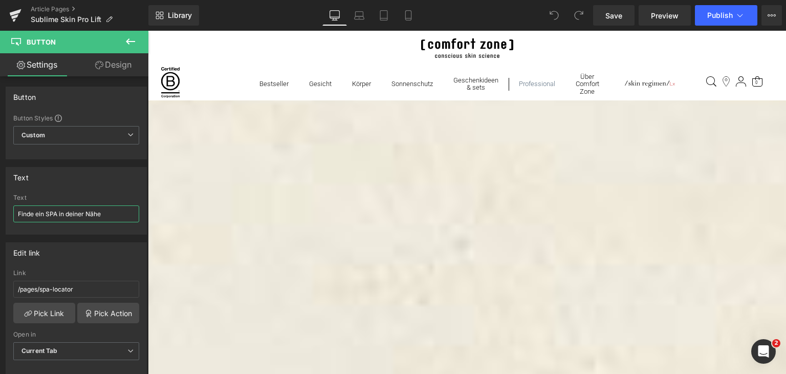
scroll to position [762, 0]
type input "Finde ein SPA in deiner Nähe"
click at [630, 15] on link "Save" at bounding box center [613, 15] width 41 height 20
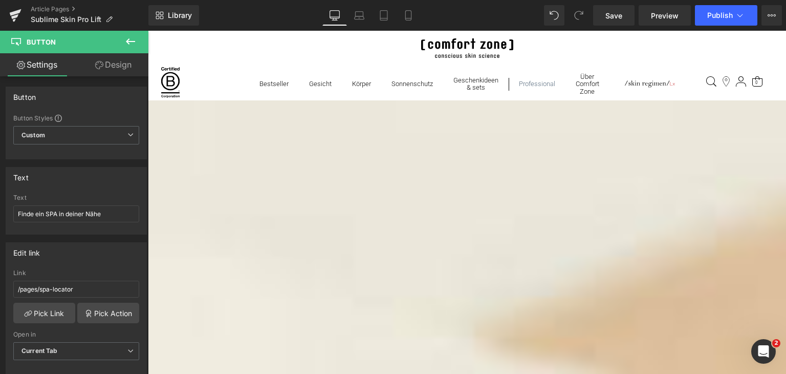
scroll to position [0, 0]
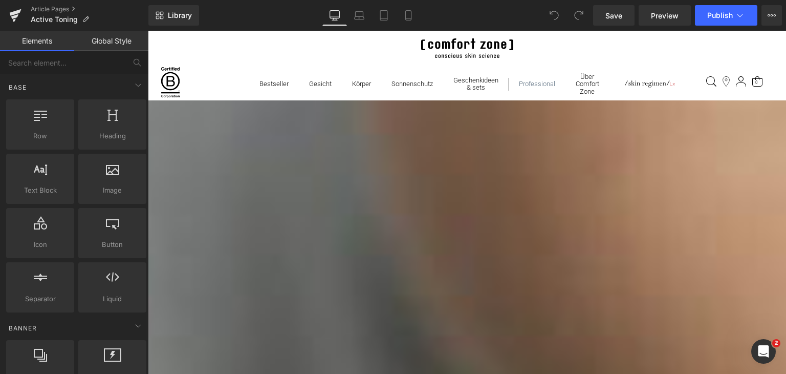
scroll to position [894, 0]
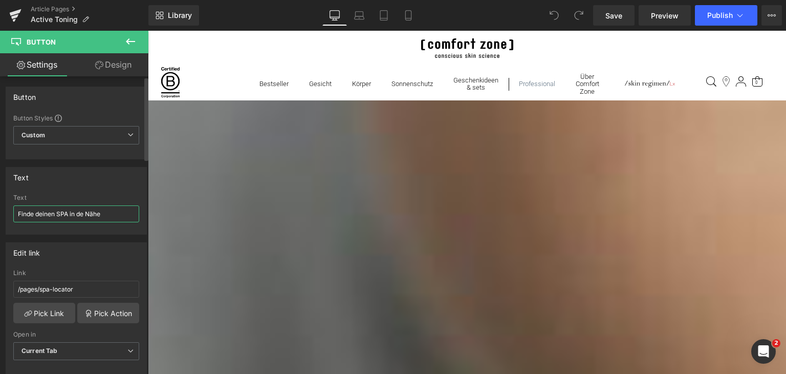
click at [82, 209] on input "Finde deinen SPA in de Nähe" at bounding box center [76, 213] width 126 height 17
paste input "ein SPA in deiner"
type input "Finde ein SPA in deiner Nähe"
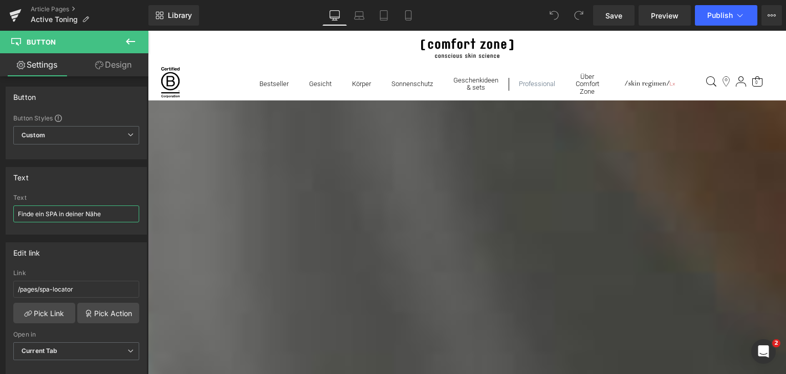
scroll to position [1369, 0]
click at [98, 209] on input "Finde deinen SPA in der Nähe" at bounding box center [76, 213] width 126 height 17
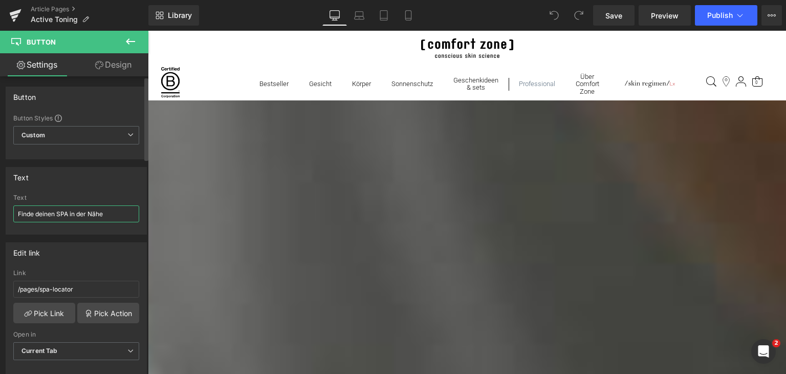
click at [98, 209] on input "Finde deinen SPA in der Nähe" at bounding box center [76, 213] width 126 height 17
paste input "ein SPA in dein"
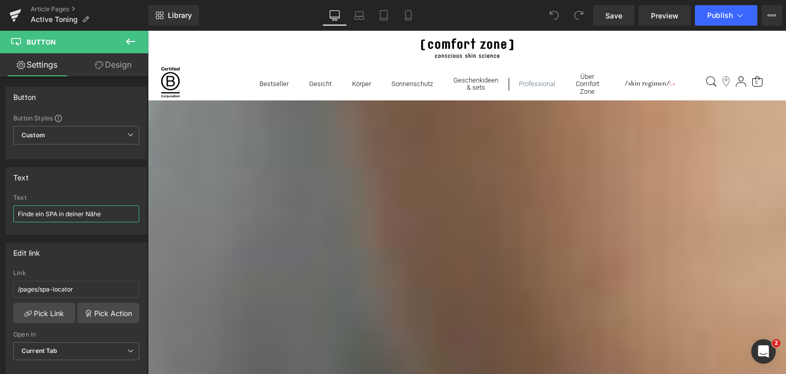
scroll to position [778, 0]
type input "Finde ein SPA in deiner Nähe"
click at [619, 14] on span "Save" at bounding box center [613, 15] width 17 height 11
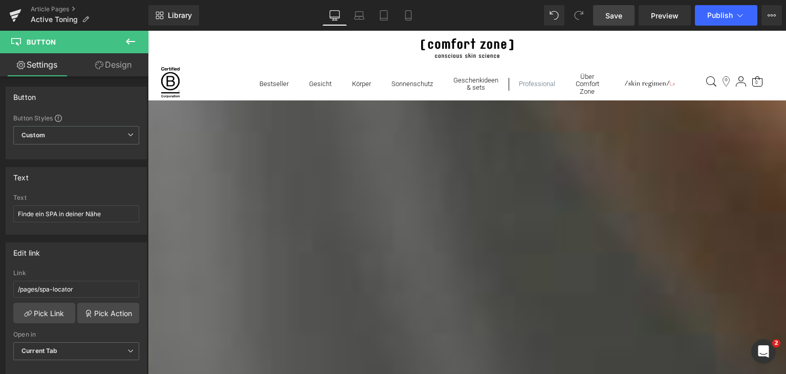
scroll to position [1283, 0]
click at [617, 14] on span "Save" at bounding box center [613, 15] width 17 height 11
